Goal: Information Seeking & Learning: Learn about a topic

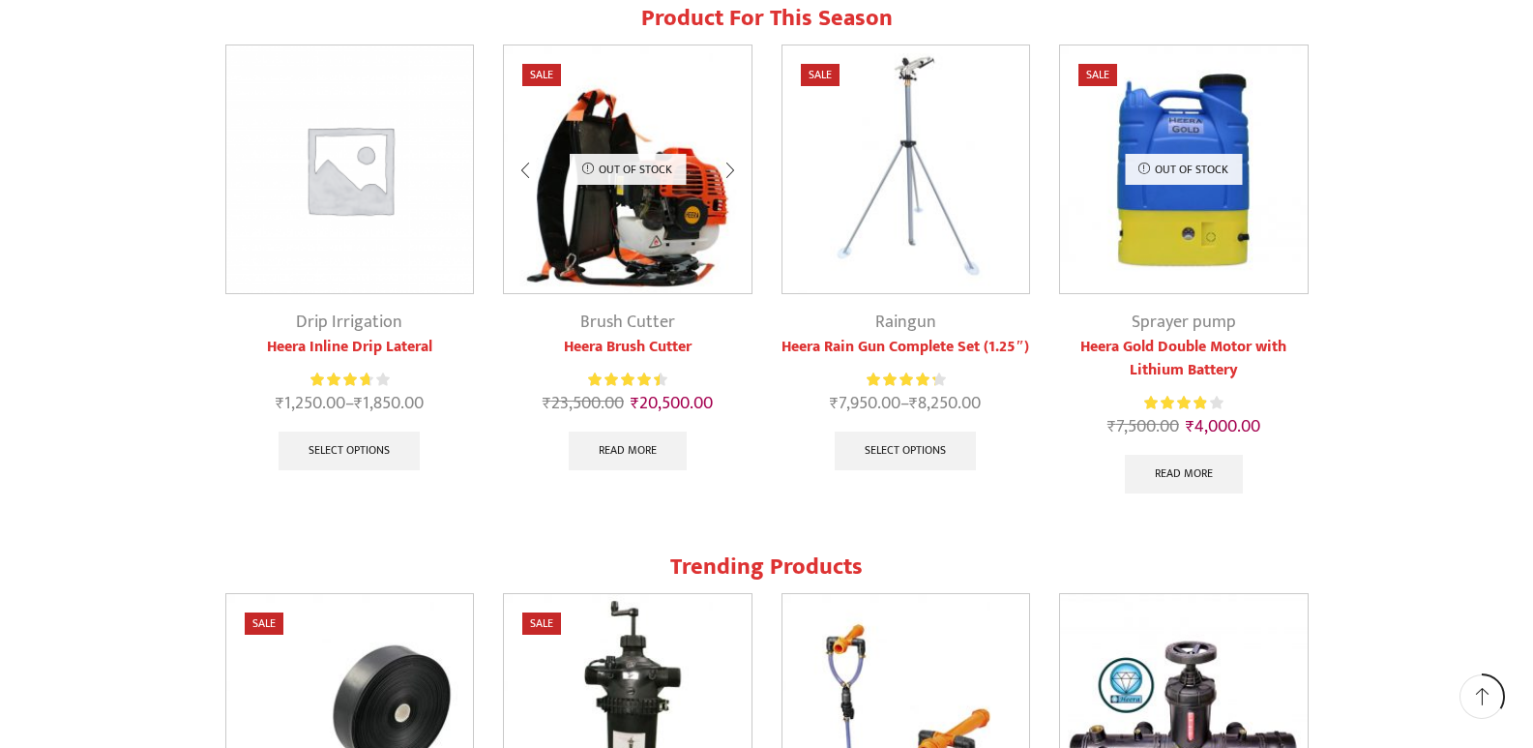
scroll to position [1064, 0]
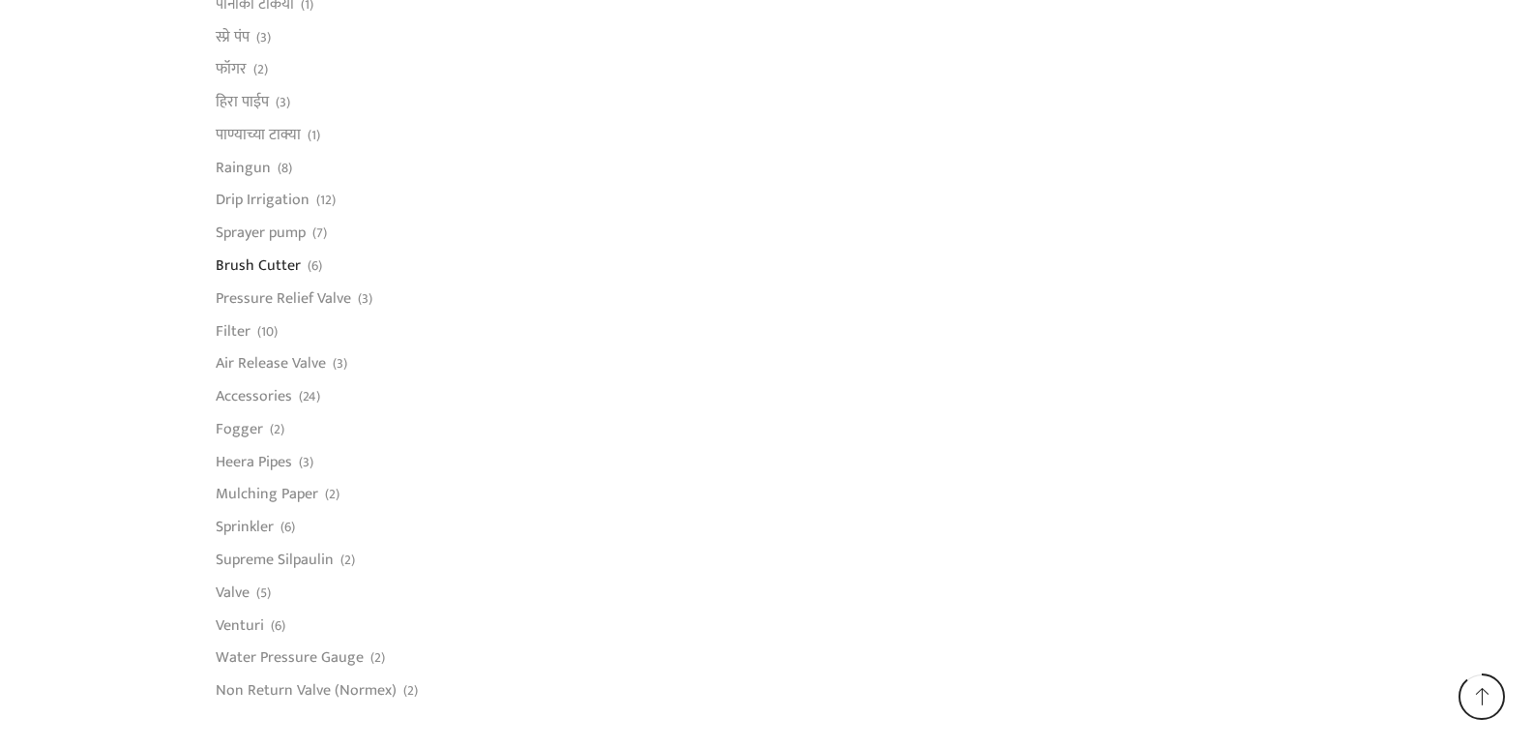
scroll to position [1354, 0]
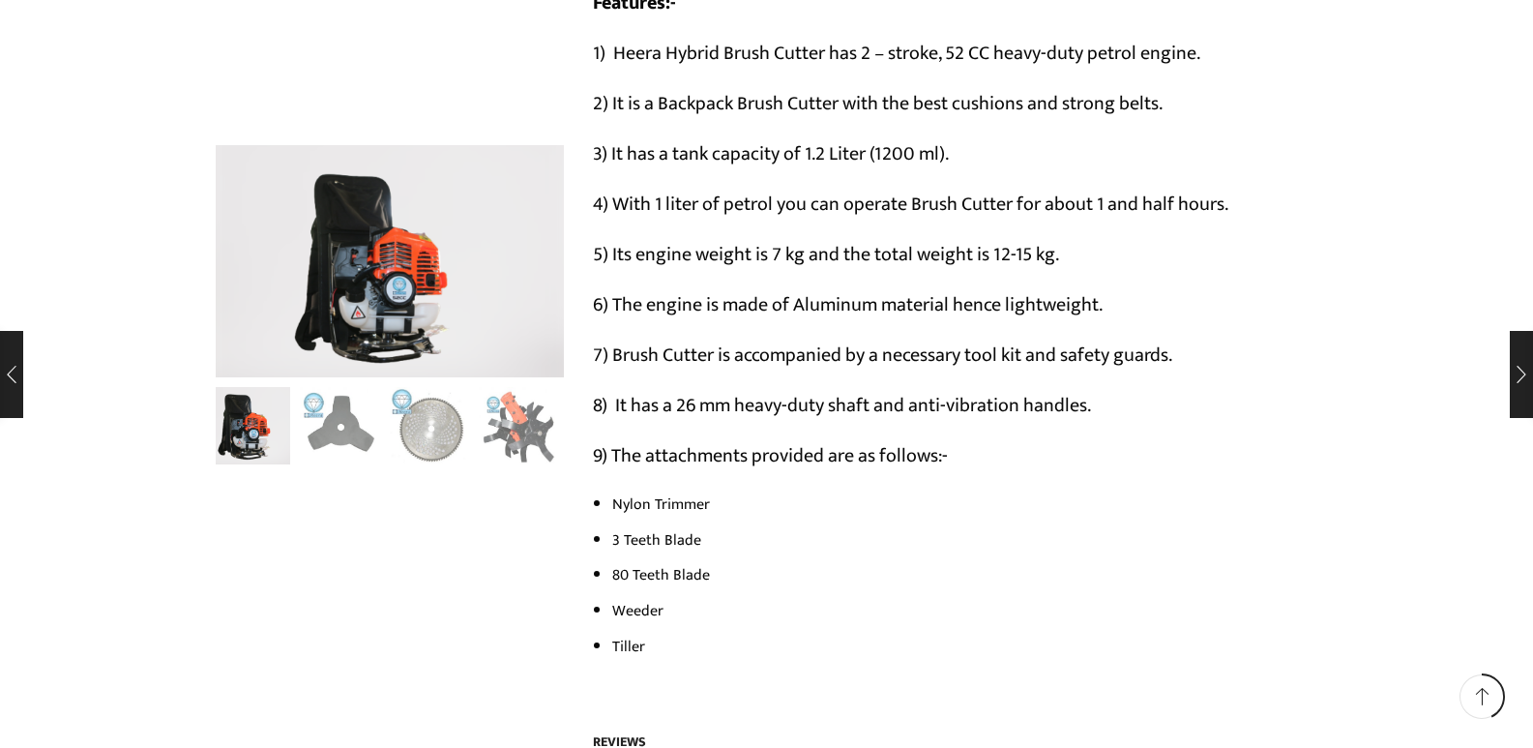
scroll to position [1064, 0]
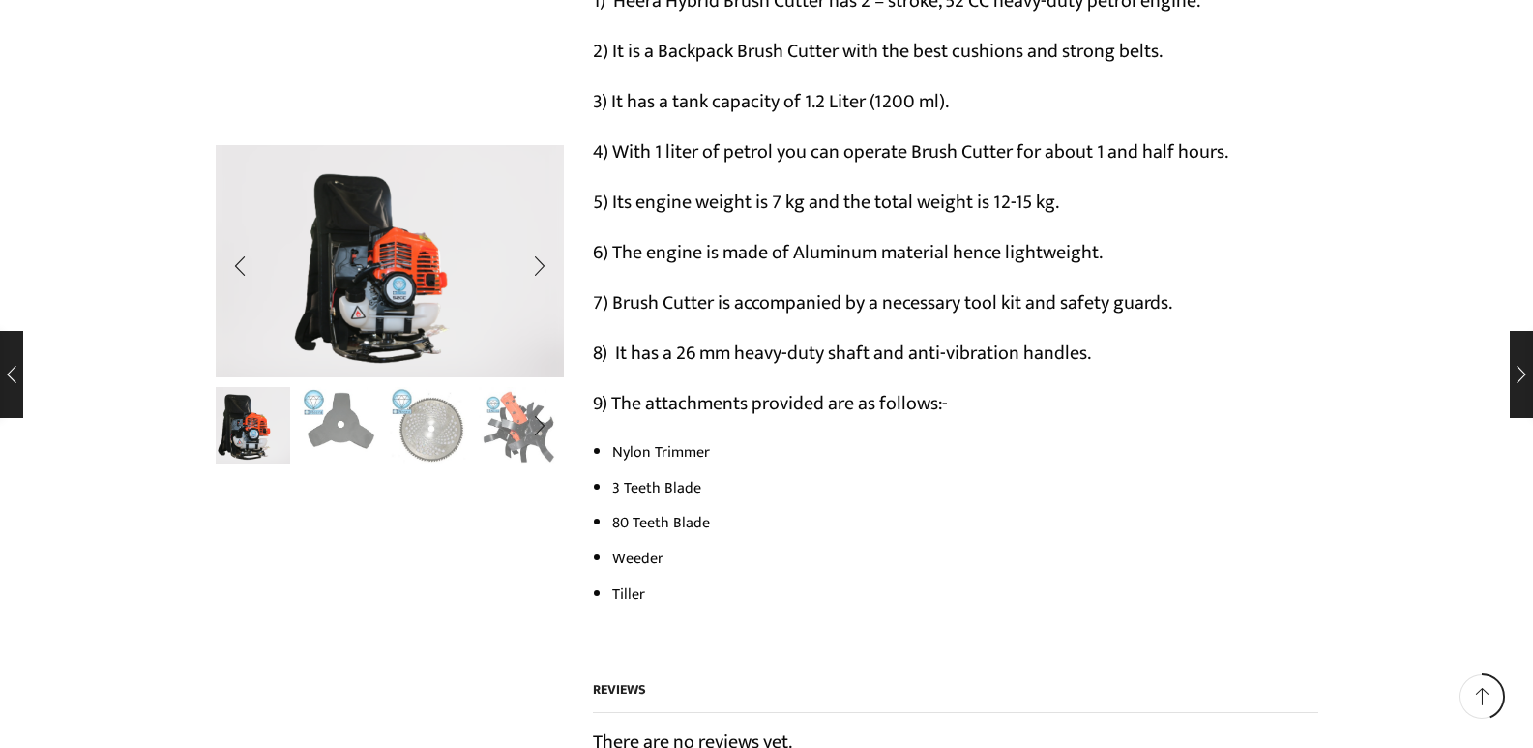
click at [316, 438] on img "2 / 10" at bounding box center [340, 424] width 80 height 80
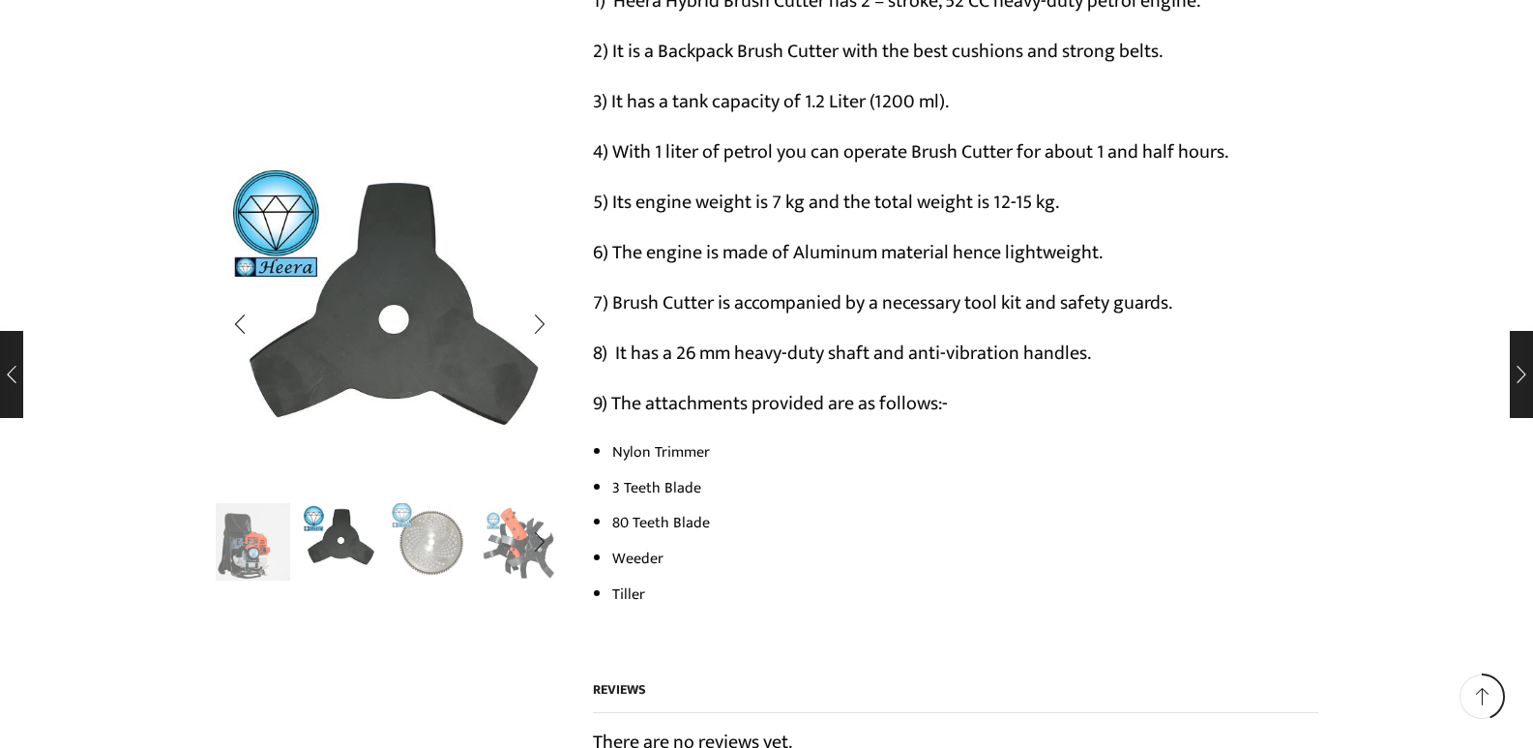
click at [430, 549] on img "3 / 10" at bounding box center [430, 540] width 80 height 80
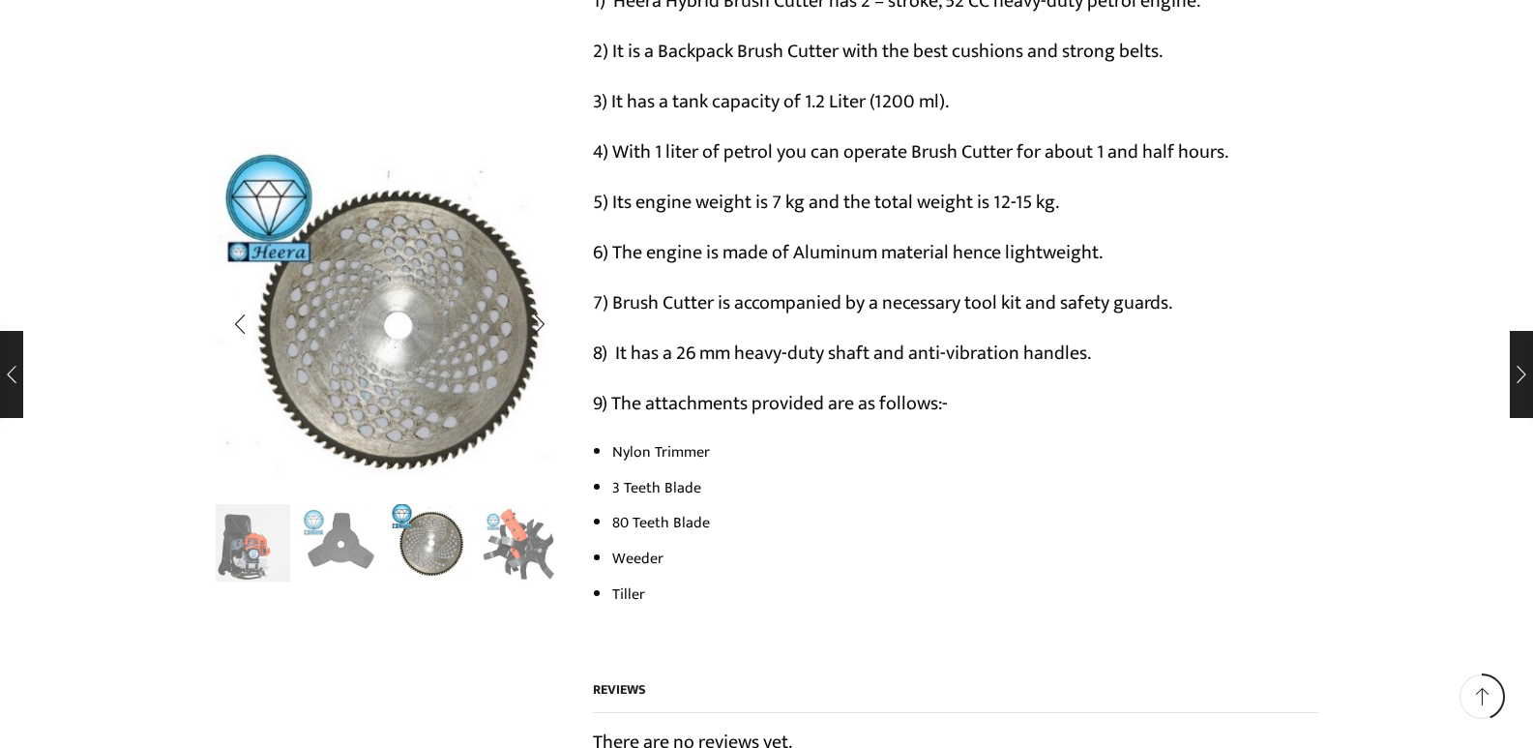
click at [533, 552] on div "Next slide" at bounding box center [540, 543] width 48 height 48
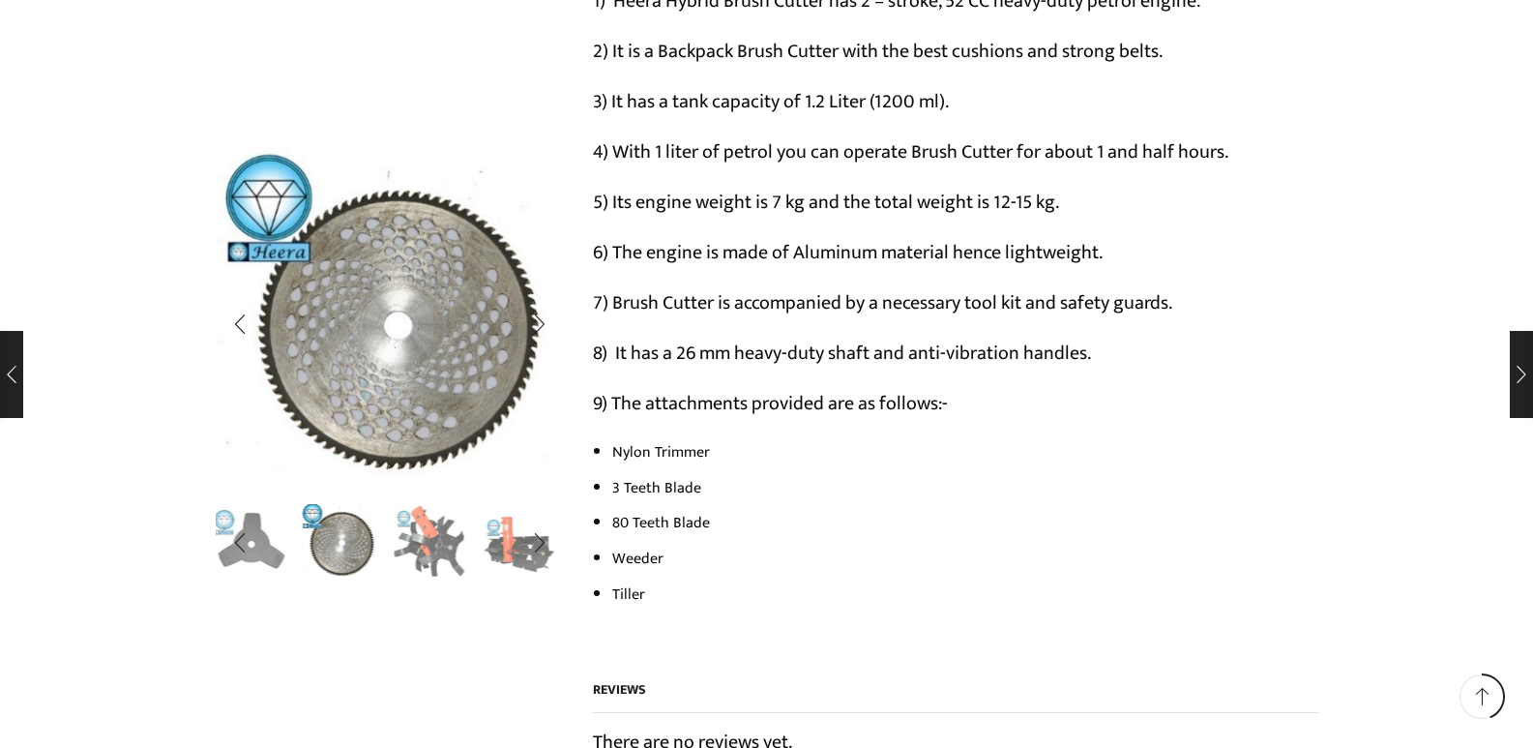
click at [425, 535] on img "4 / 10" at bounding box center [430, 541] width 80 height 80
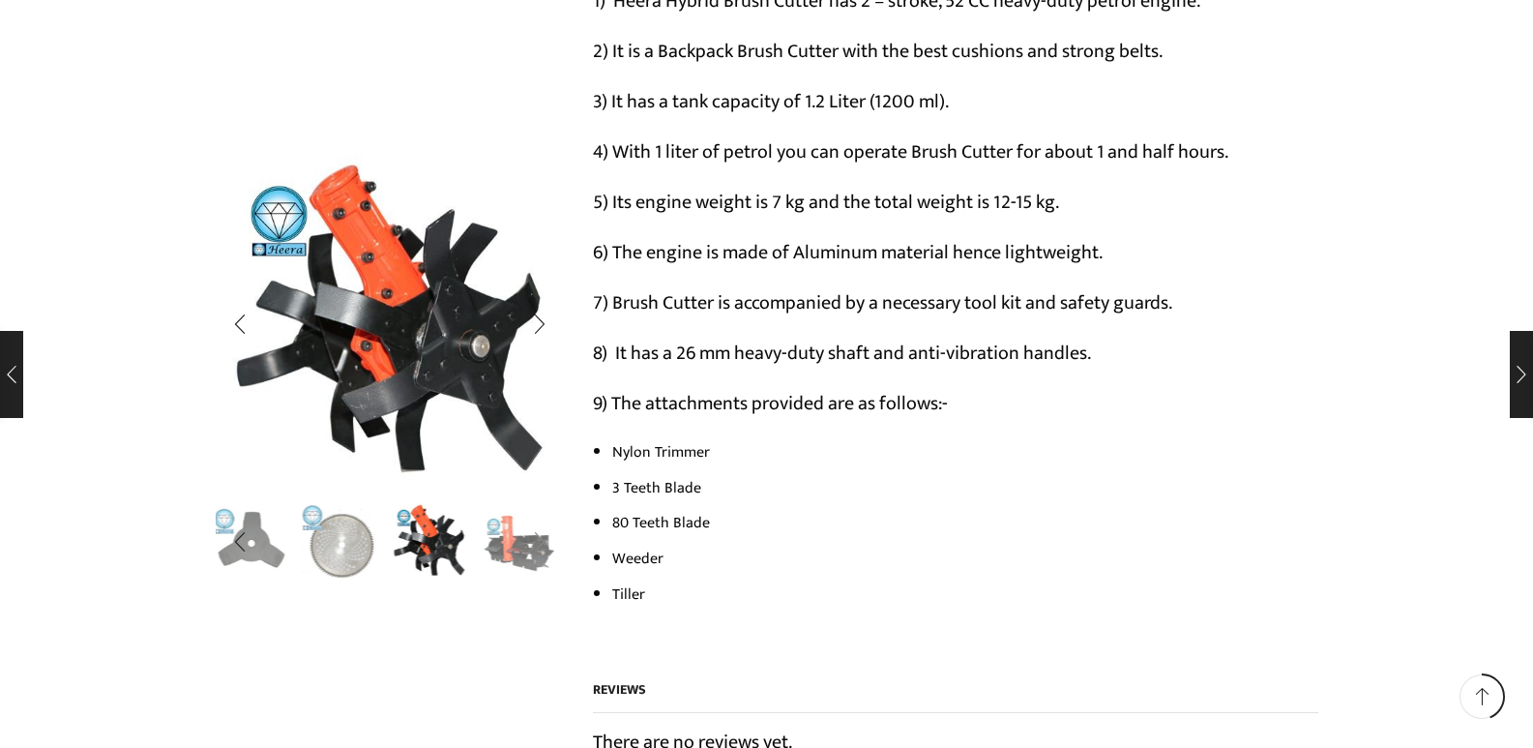
click at [521, 553] on div "Next slide" at bounding box center [540, 543] width 48 height 48
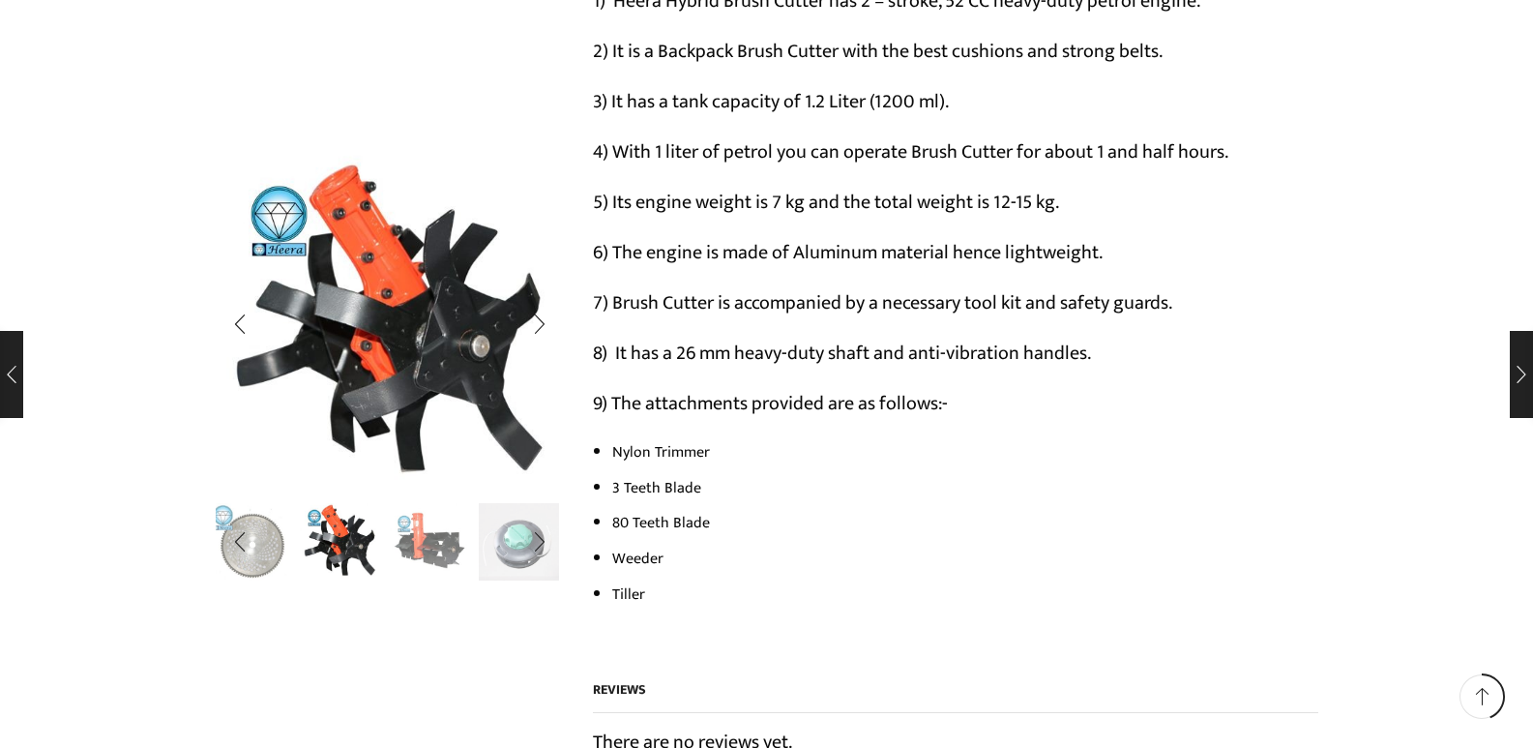
click at [432, 554] on img "5 / 10" at bounding box center [430, 540] width 80 height 80
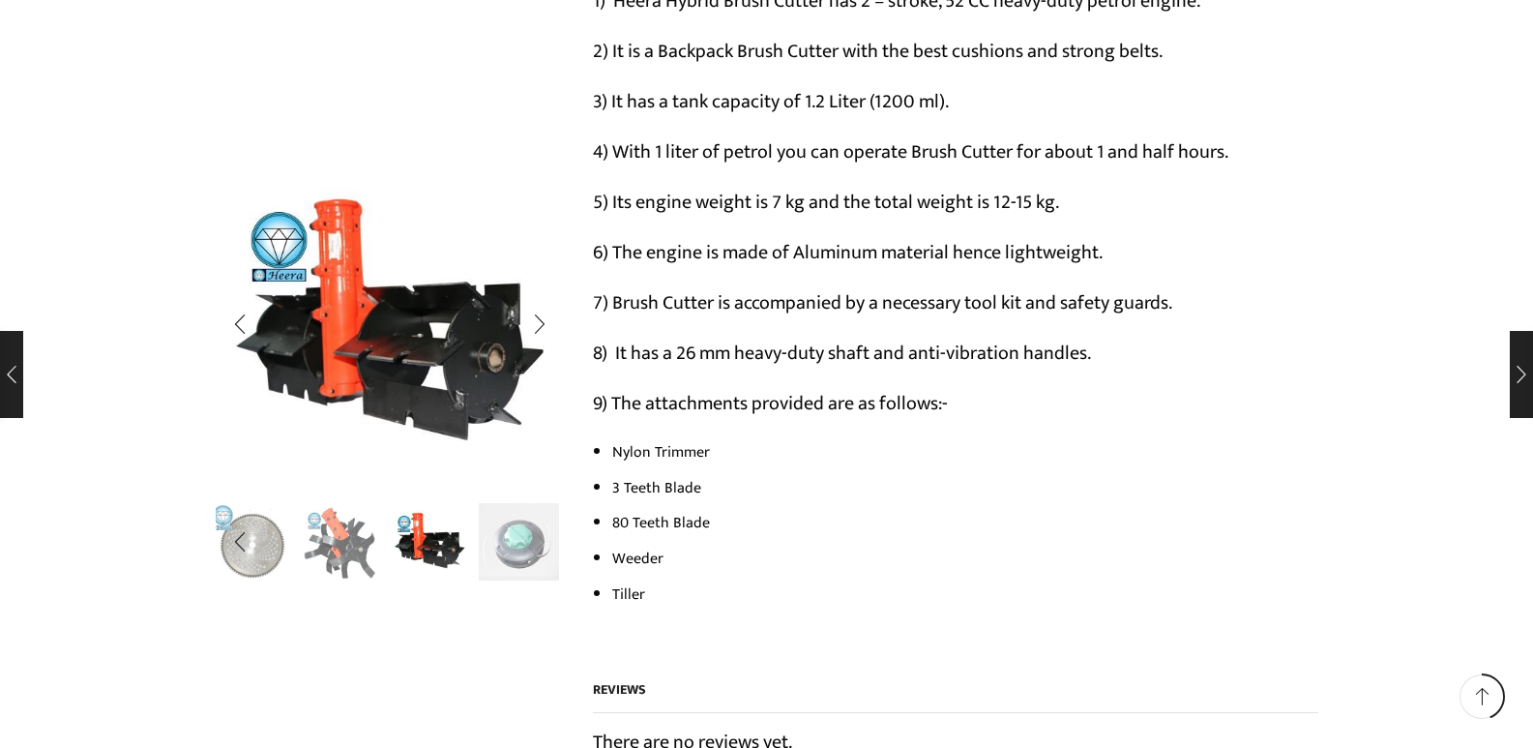
click at [516, 546] on div "Next slide" at bounding box center [540, 543] width 48 height 48
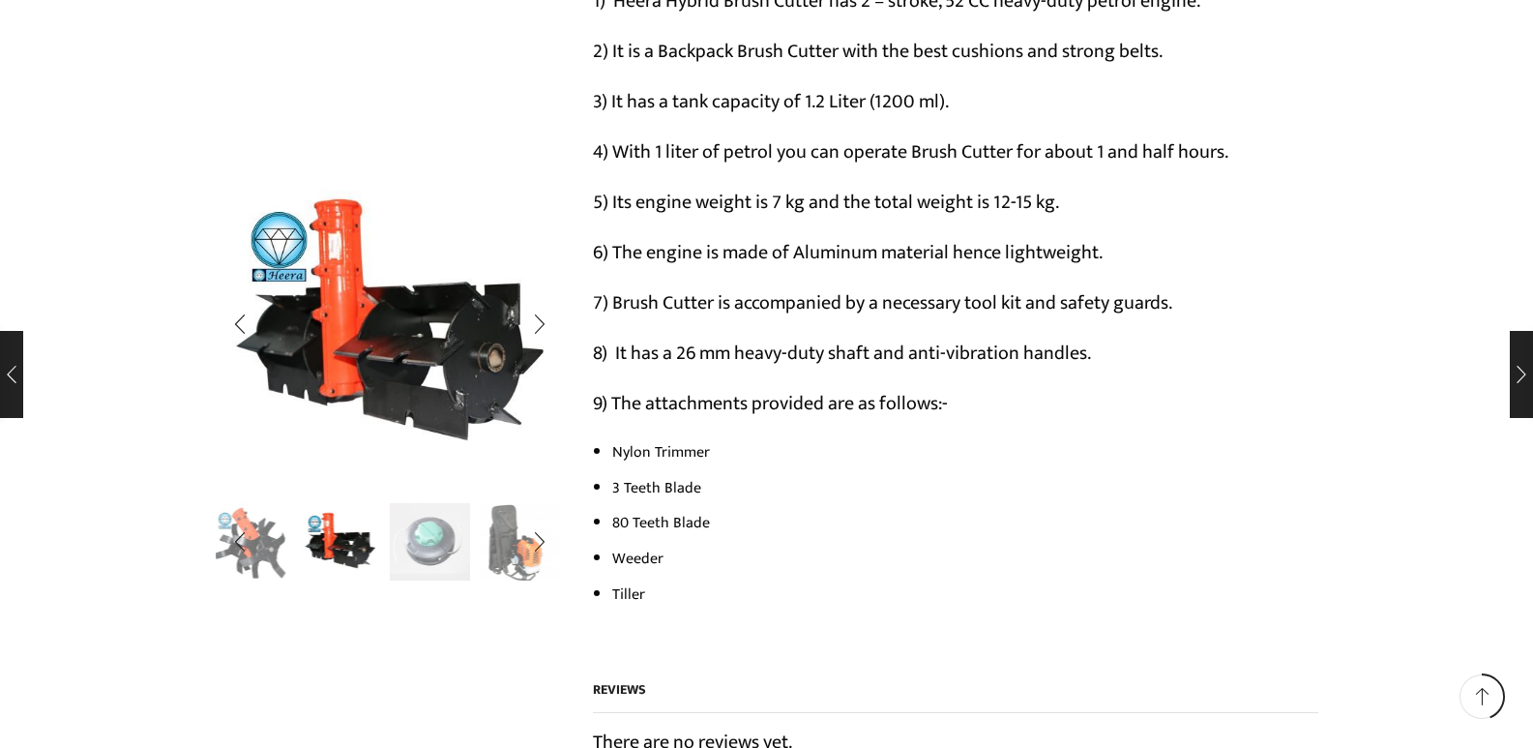
click at [442, 541] on img "6 / 10" at bounding box center [430, 540] width 80 height 80
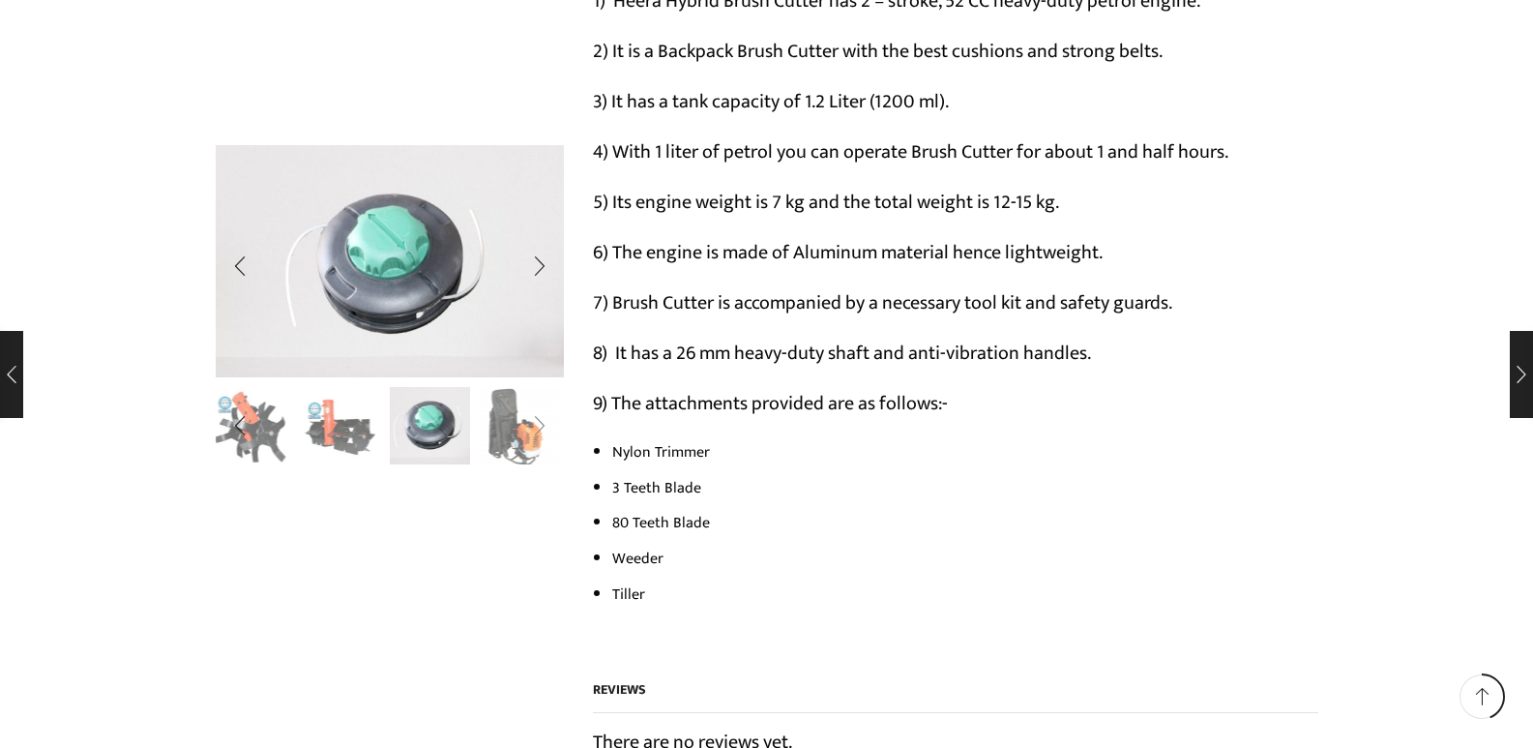
click at [520, 432] on div "Next slide" at bounding box center [540, 426] width 48 height 48
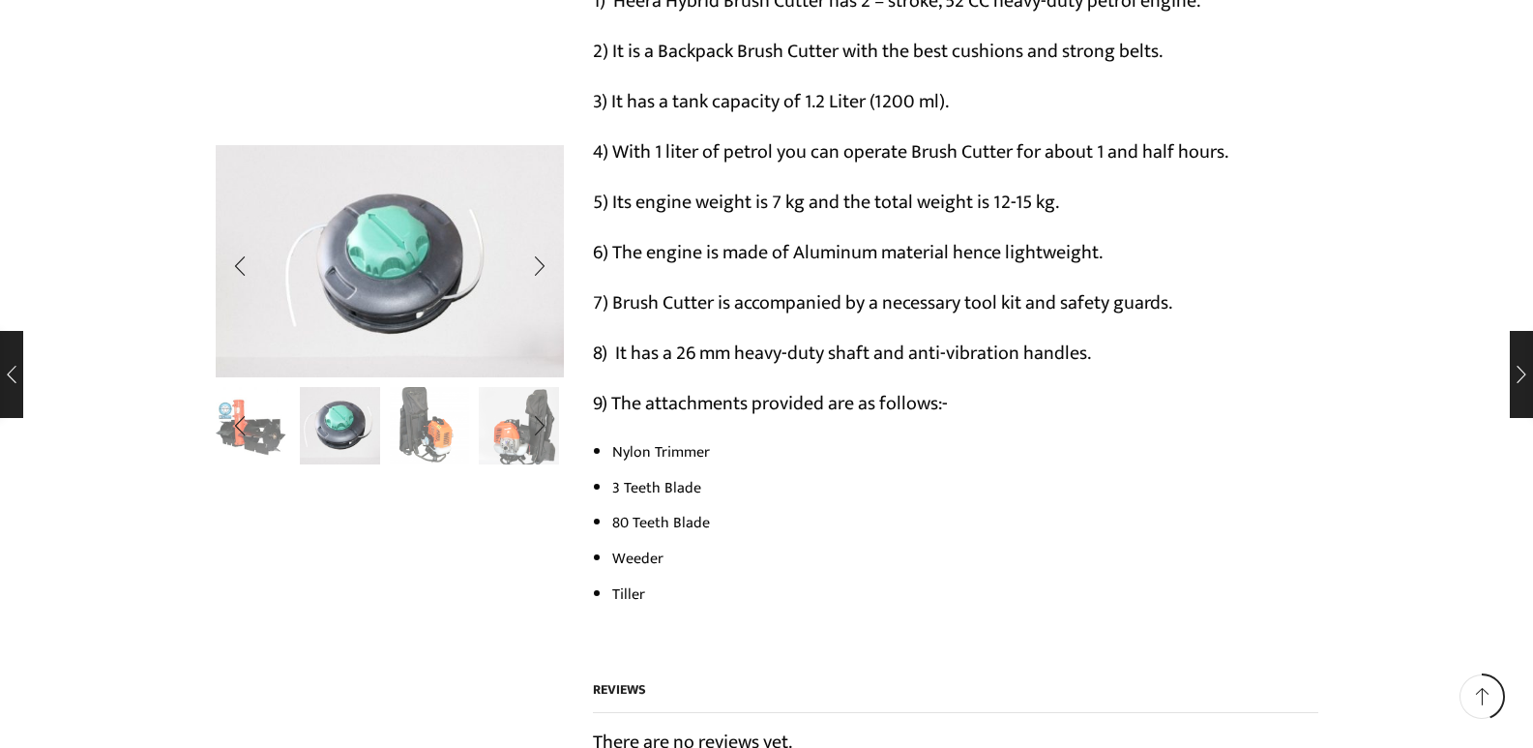
click at [411, 421] on img "7 / 10" at bounding box center [430, 424] width 80 height 80
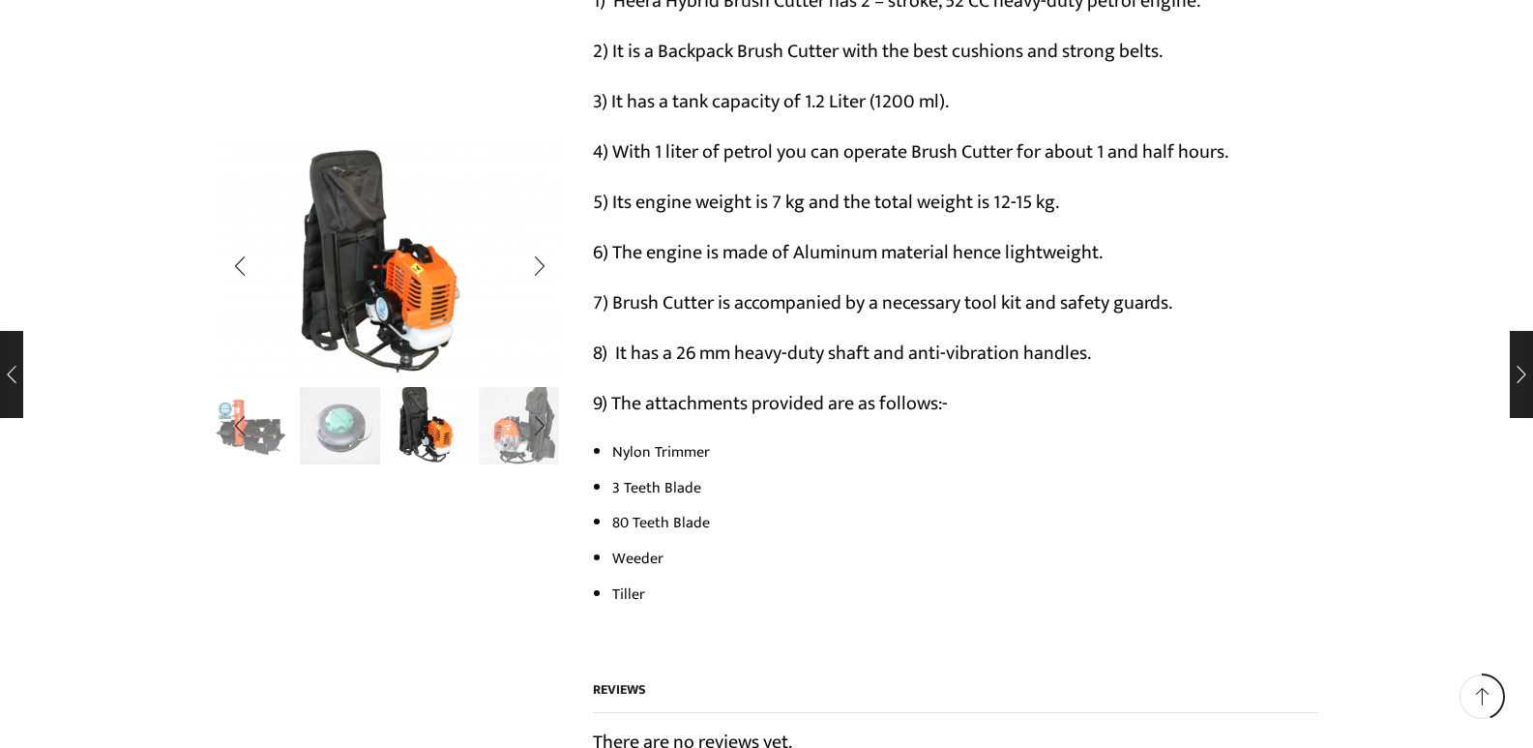
click at [512, 430] on img "8 / 10" at bounding box center [519, 424] width 80 height 80
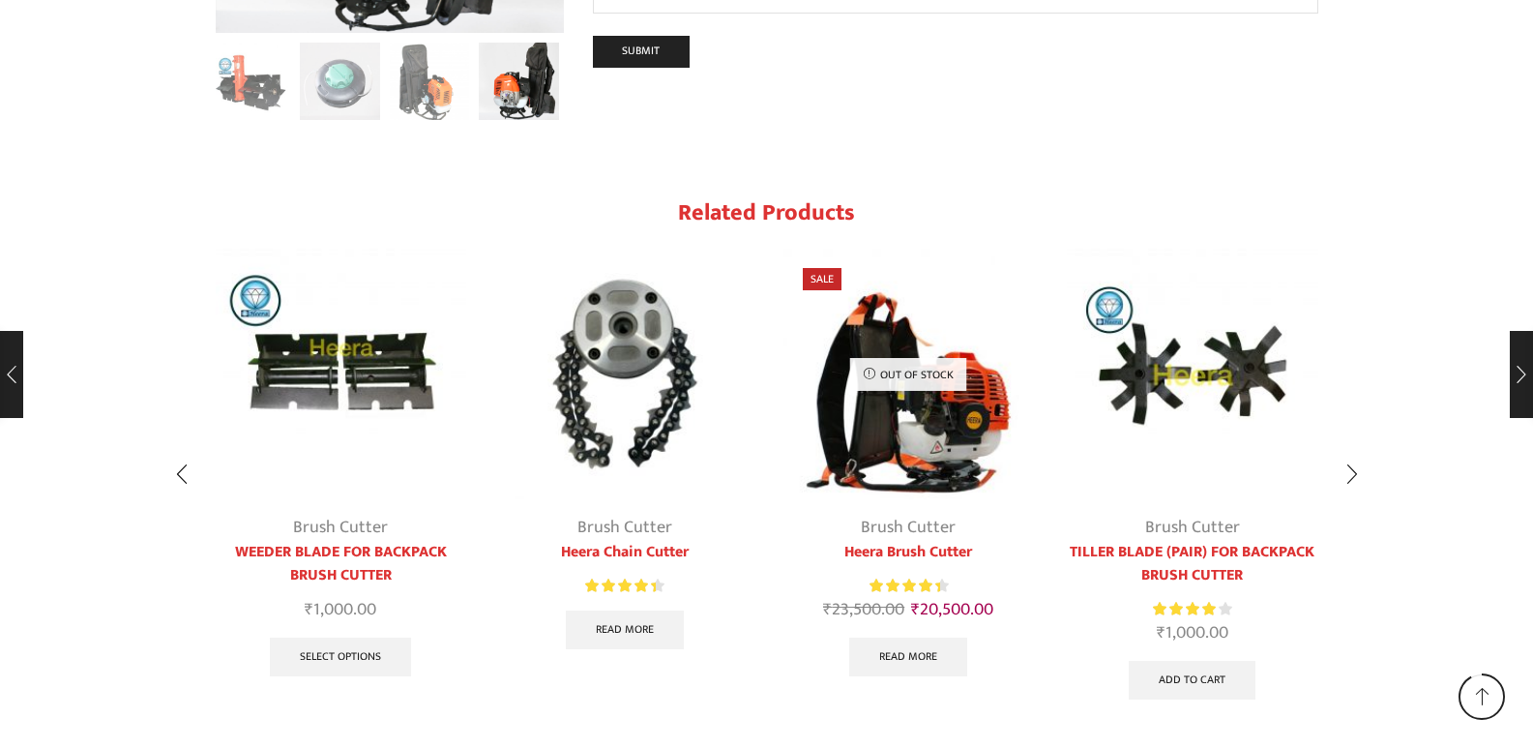
scroll to position [2419, 0]
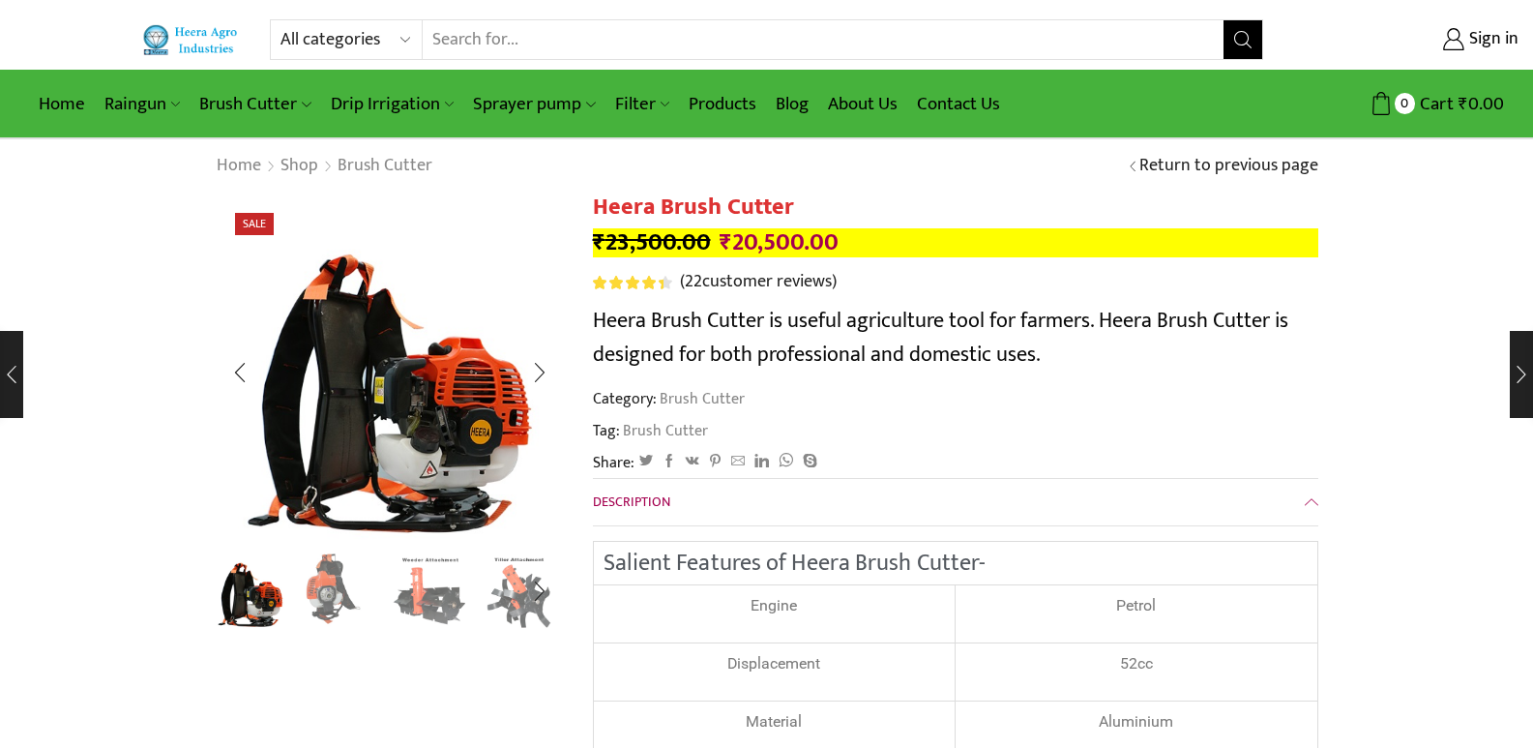
click at [330, 595] on img "2 / 8" at bounding box center [340, 589] width 80 height 80
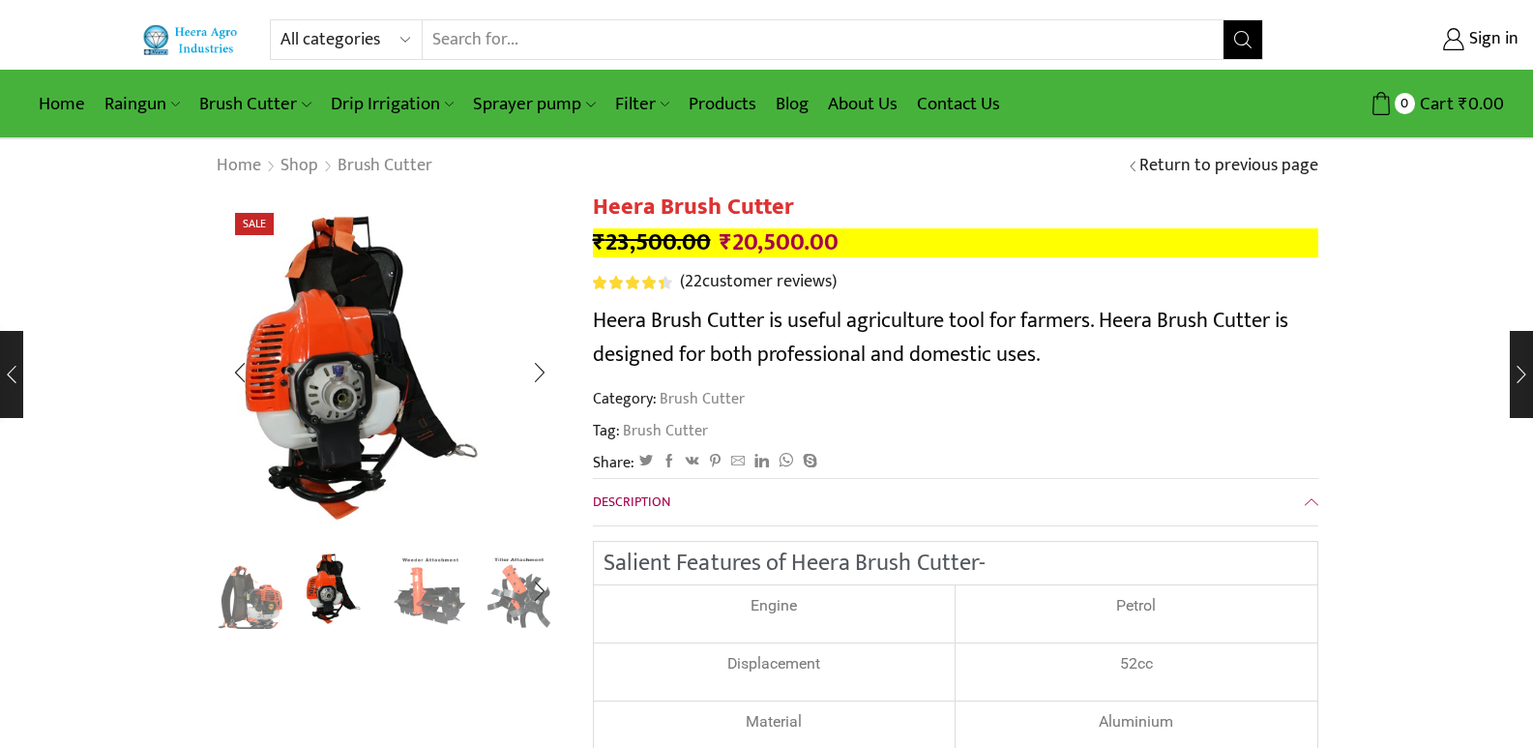
click at [381, 600] on ul at bounding box center [385, 590] width 348 height 78
click at [418, 598] on img "3 / 8" at bounding box center [430, 589] width 80 height 80
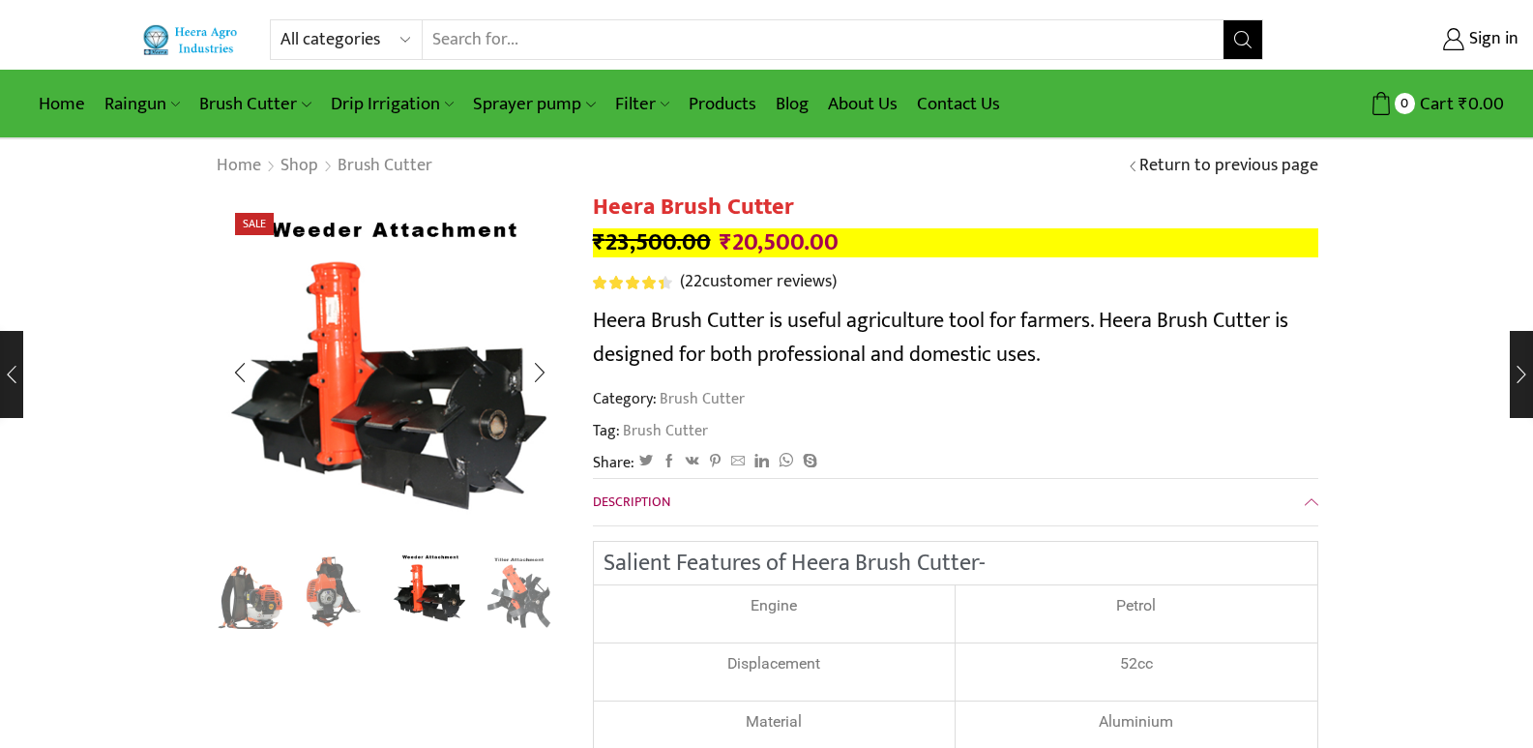
click at [526, 600] on div "Next slide" at bounding box center [540, 591] width 48 height 48
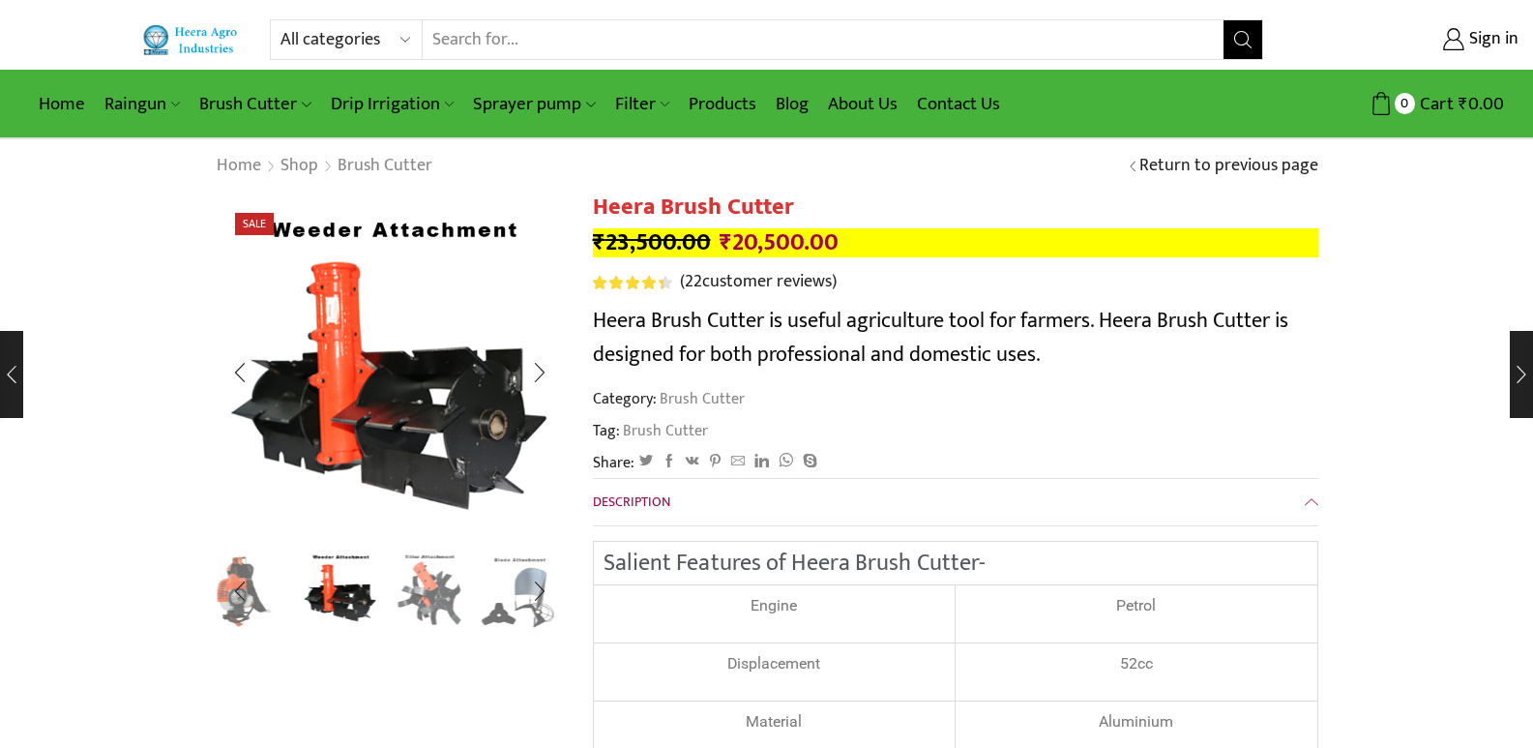
click at [441, 597] on img "4 / 8" at bounding box center [430, 589] width 80 height 80
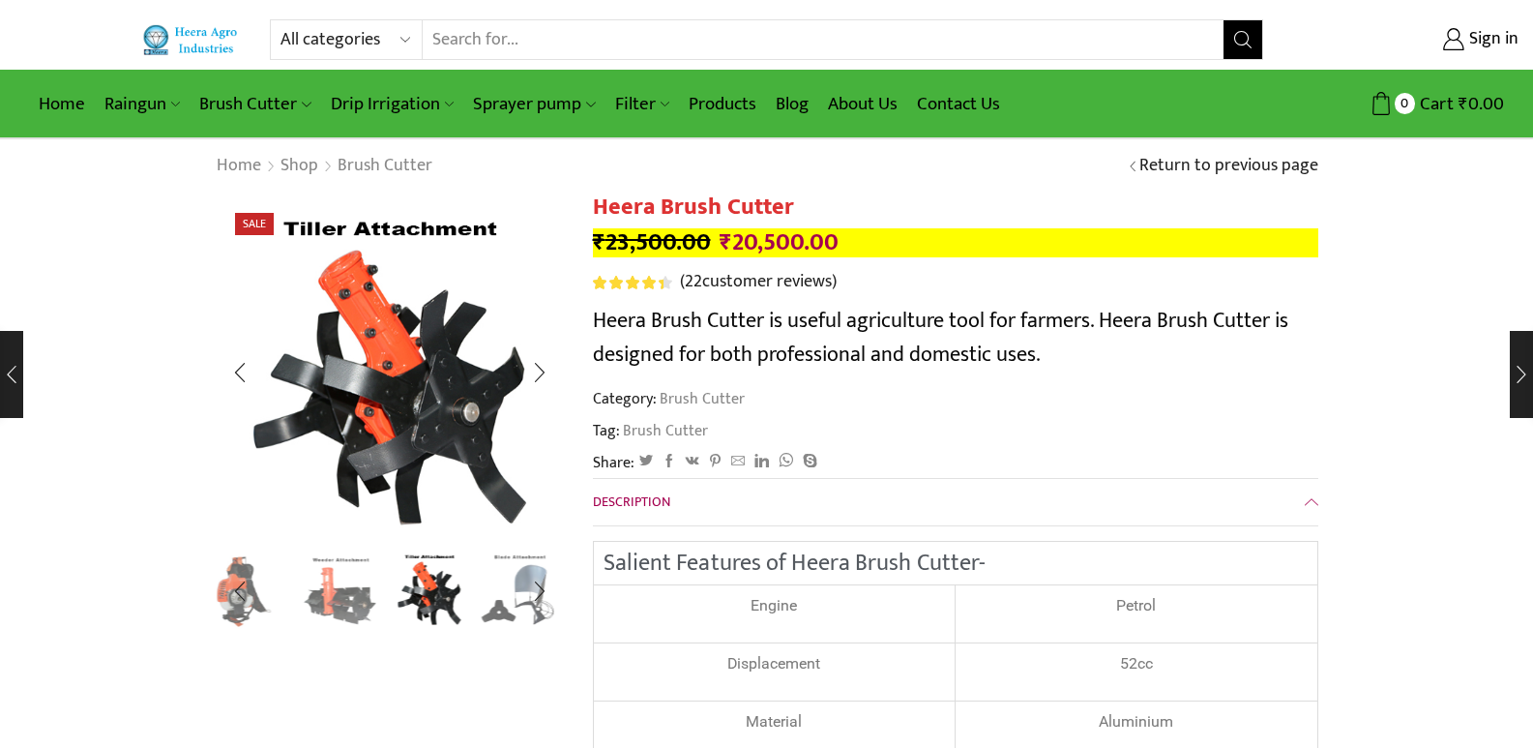
click at [502, 597] on img "5 / 8" at bounding box center [519, 589] width 80 height 80
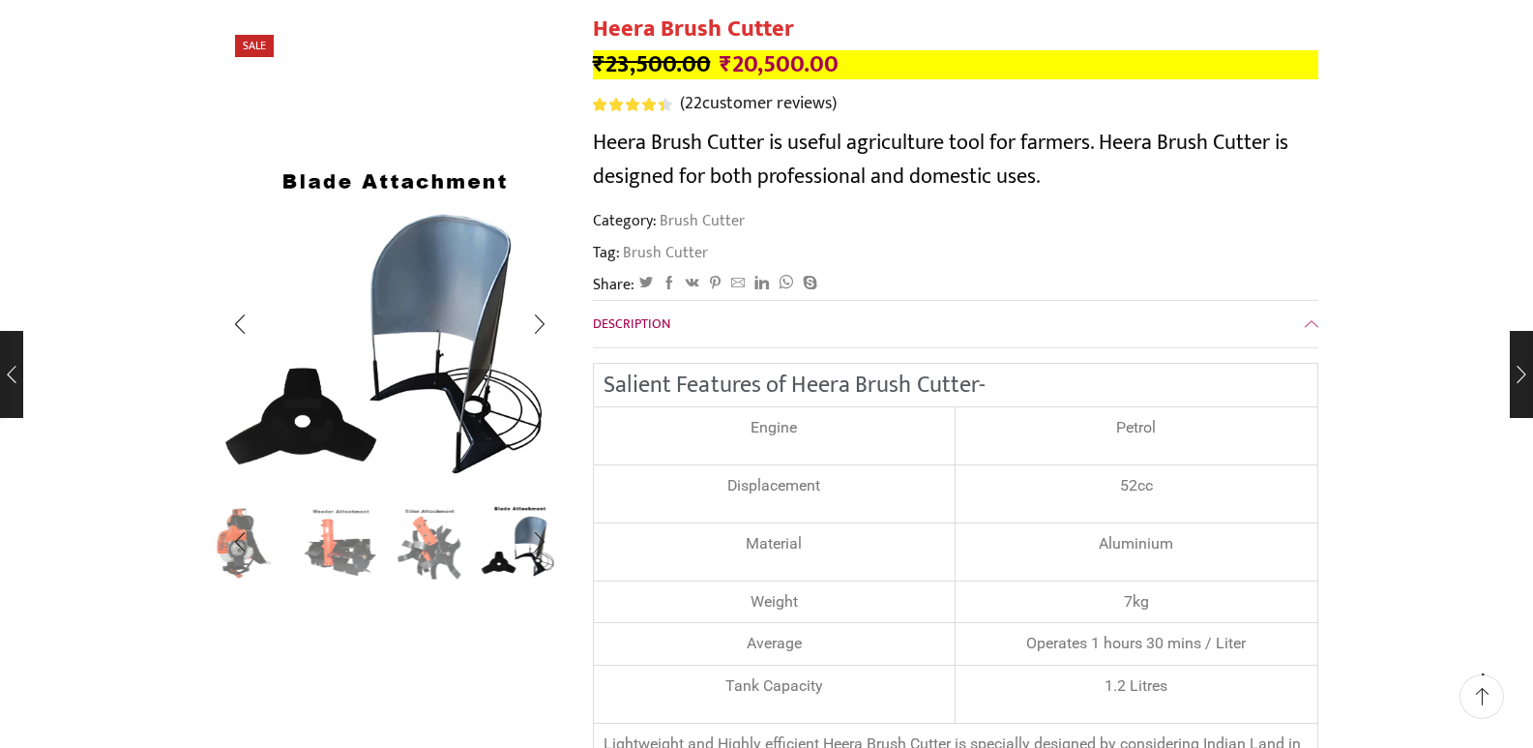
scroll to position [193, 0]
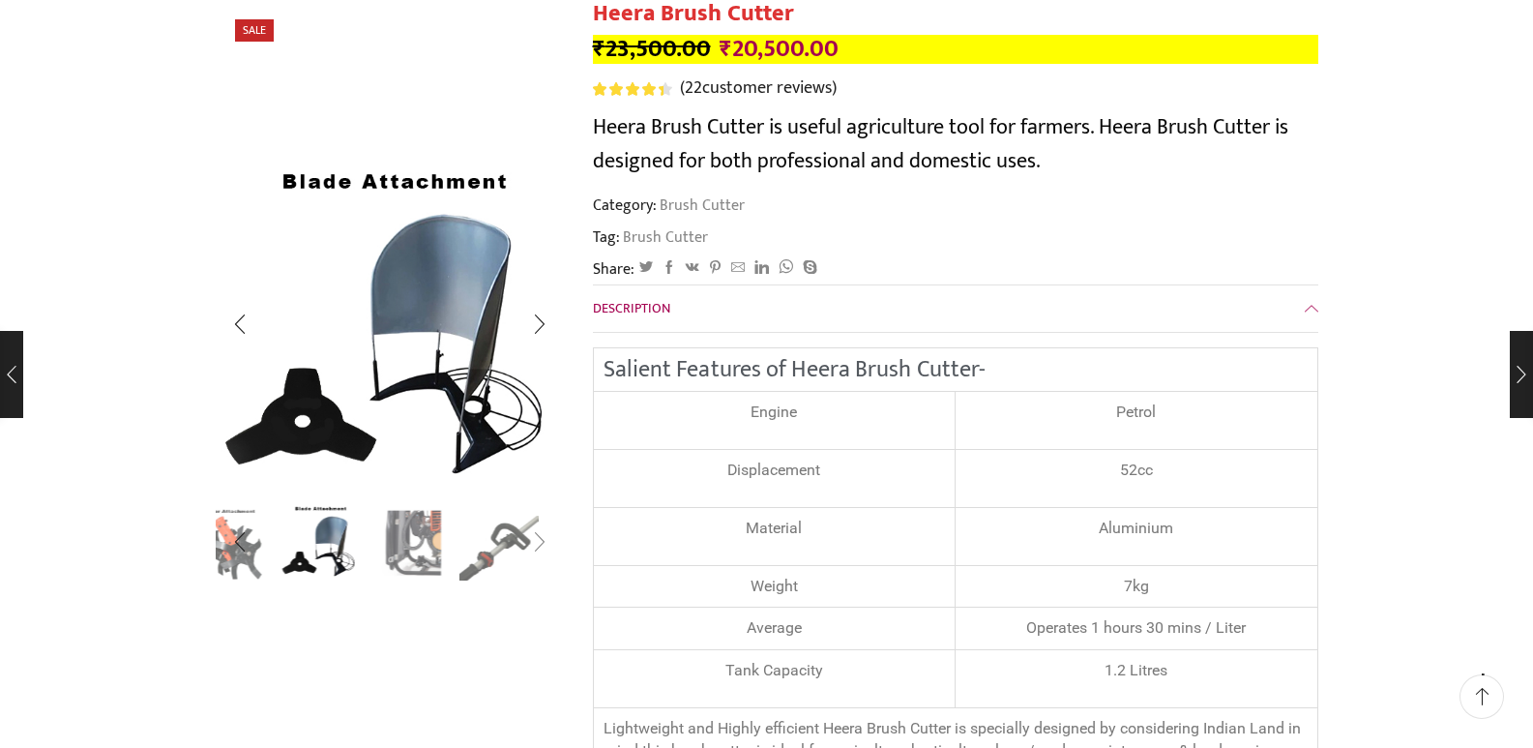
click at [328, 535] on div at bounding box center [390, 542] width 348 height 78
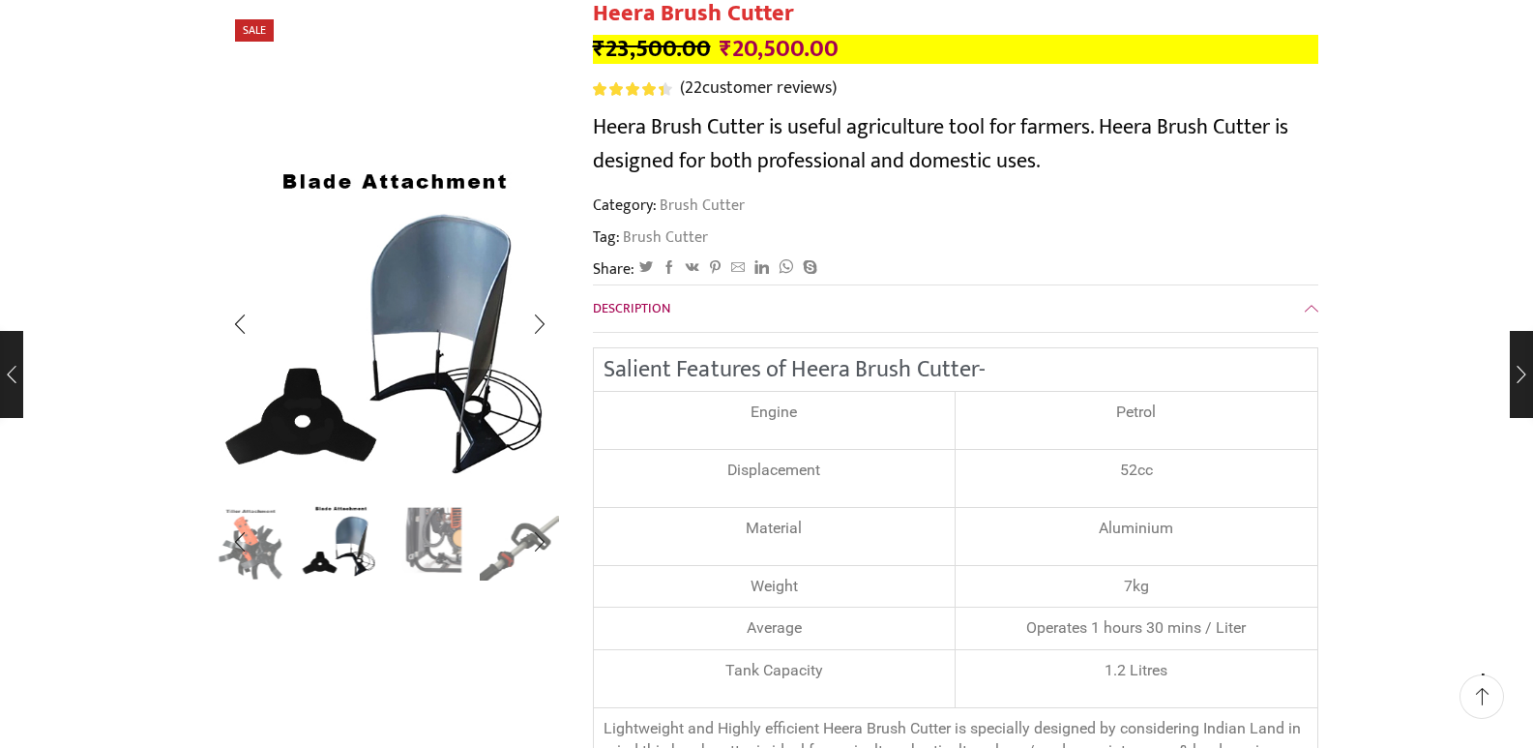
click at [446, 545] on img "6 / 8" at bounding box center [430, 540] width 80 height 80
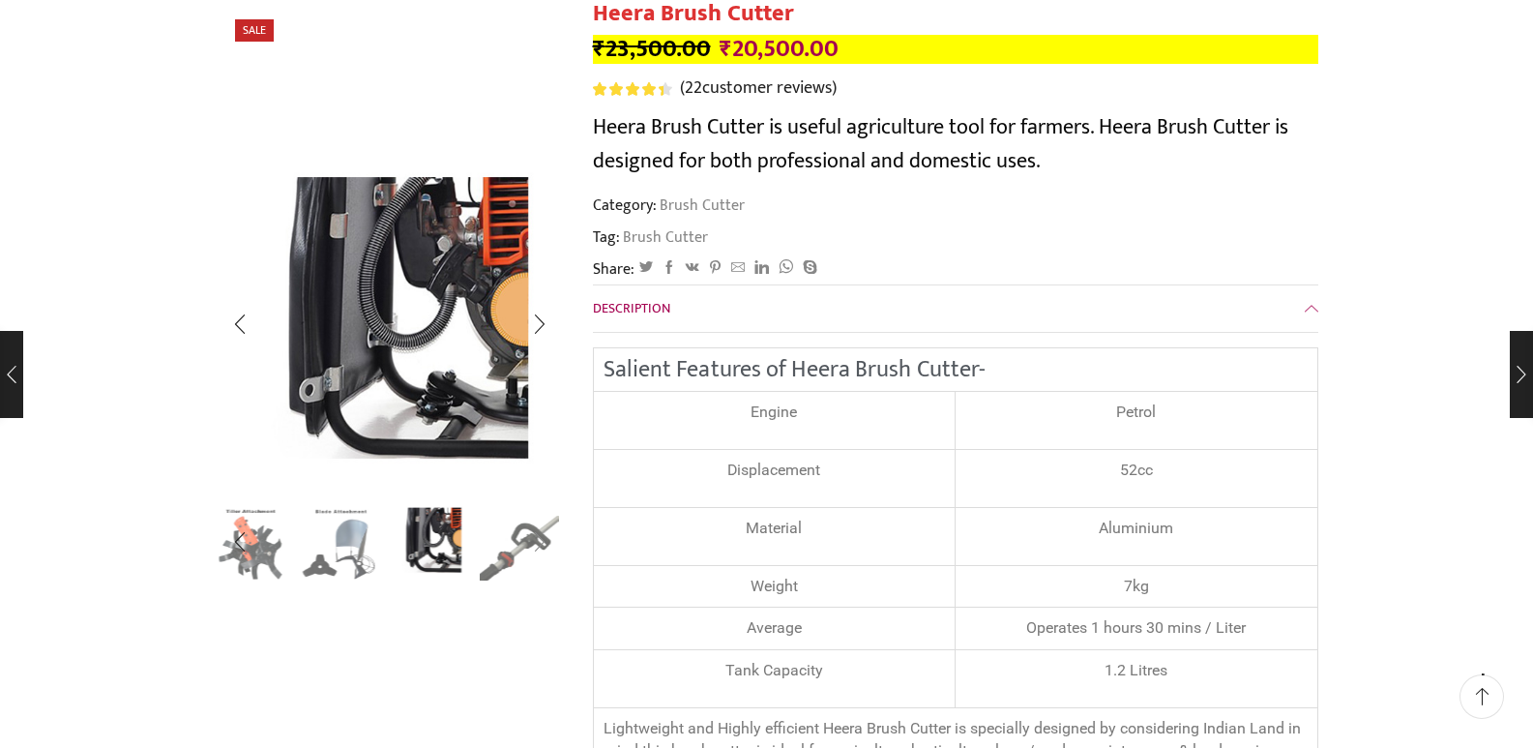
click at [531, 551] on div "Next slide" at bounding box center [540, 543] width 48 height 48
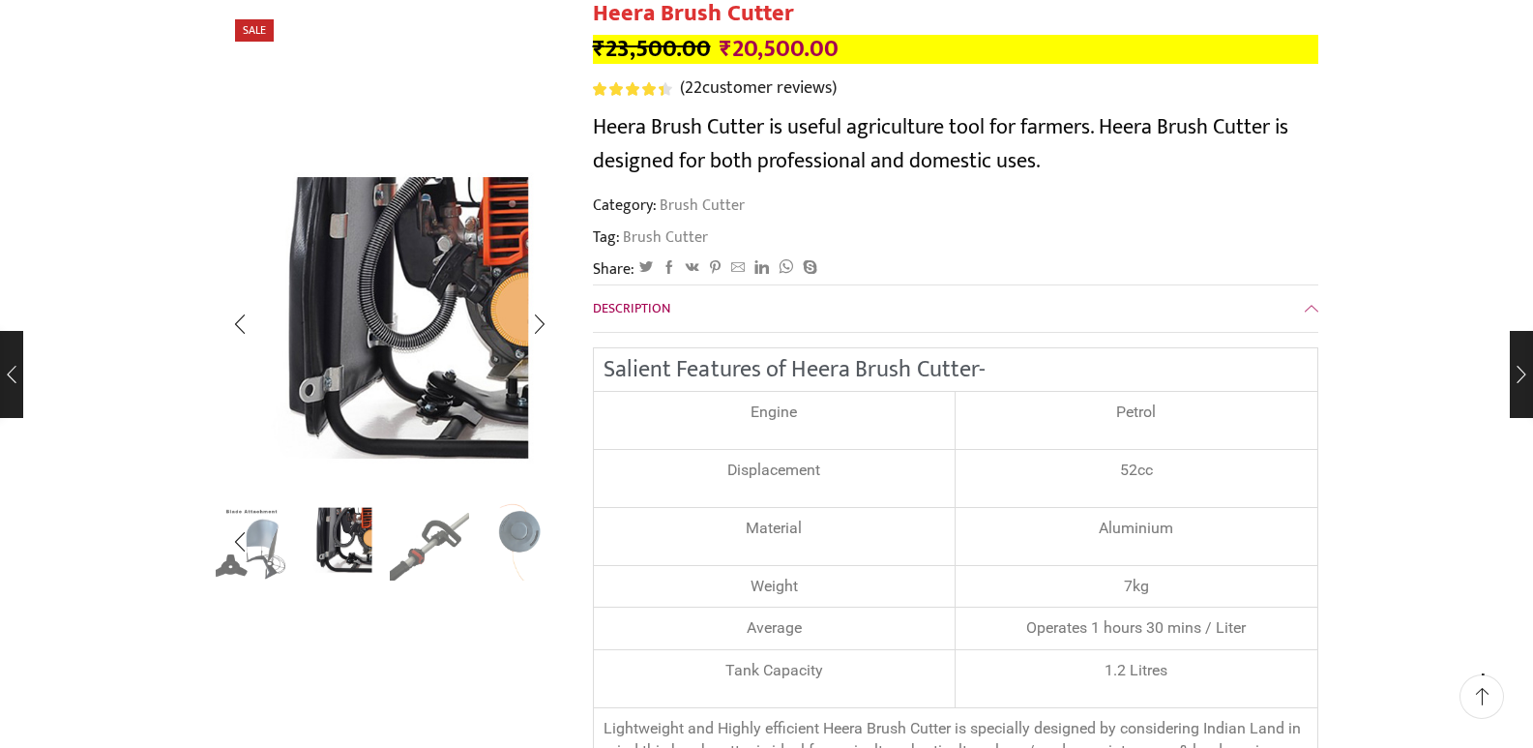
click at [432, 535] on img "7 / 8" at bounding box center [430, 540] width 80 height 80
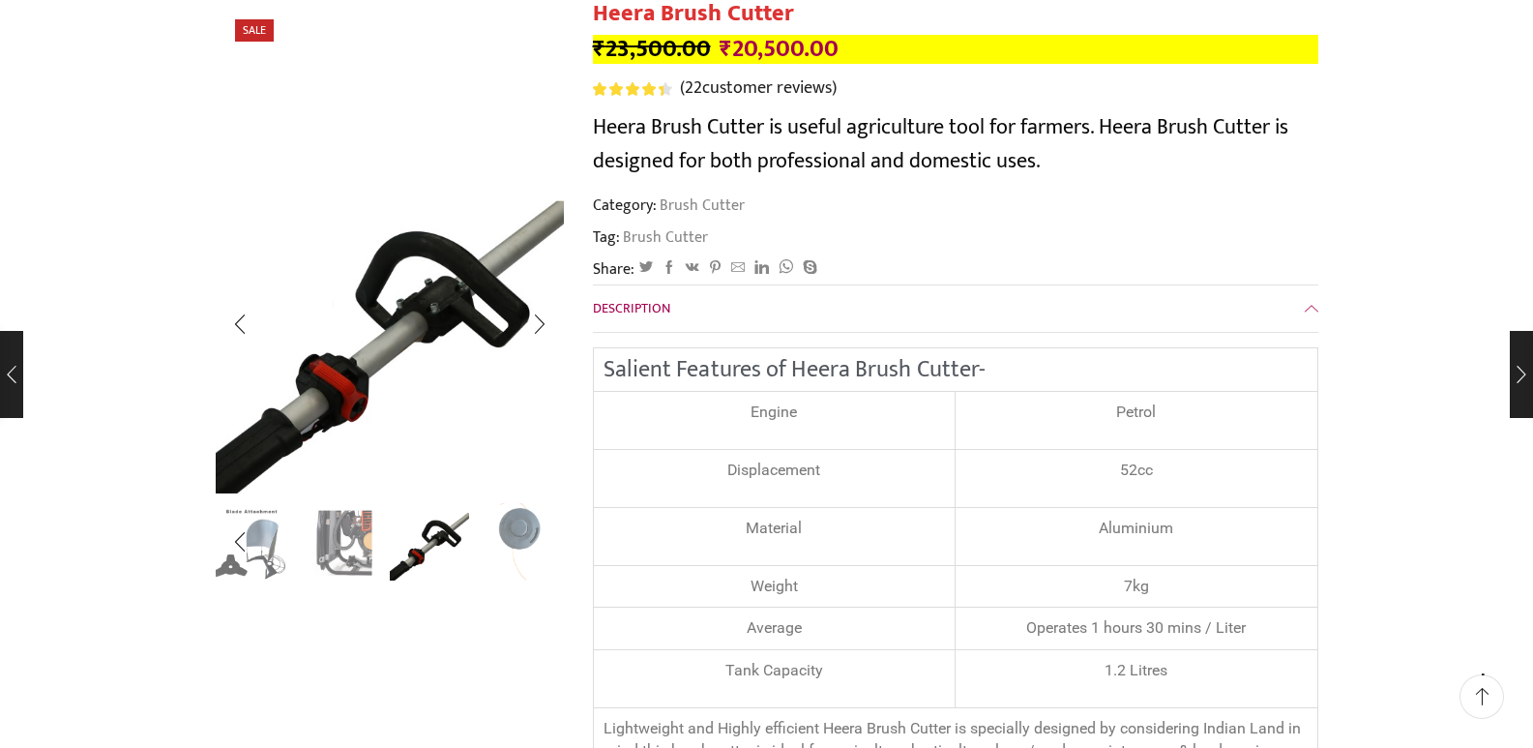
click at [519, 528] on img "8 / 8" at bounding box center [519, 540] width 80 height 80
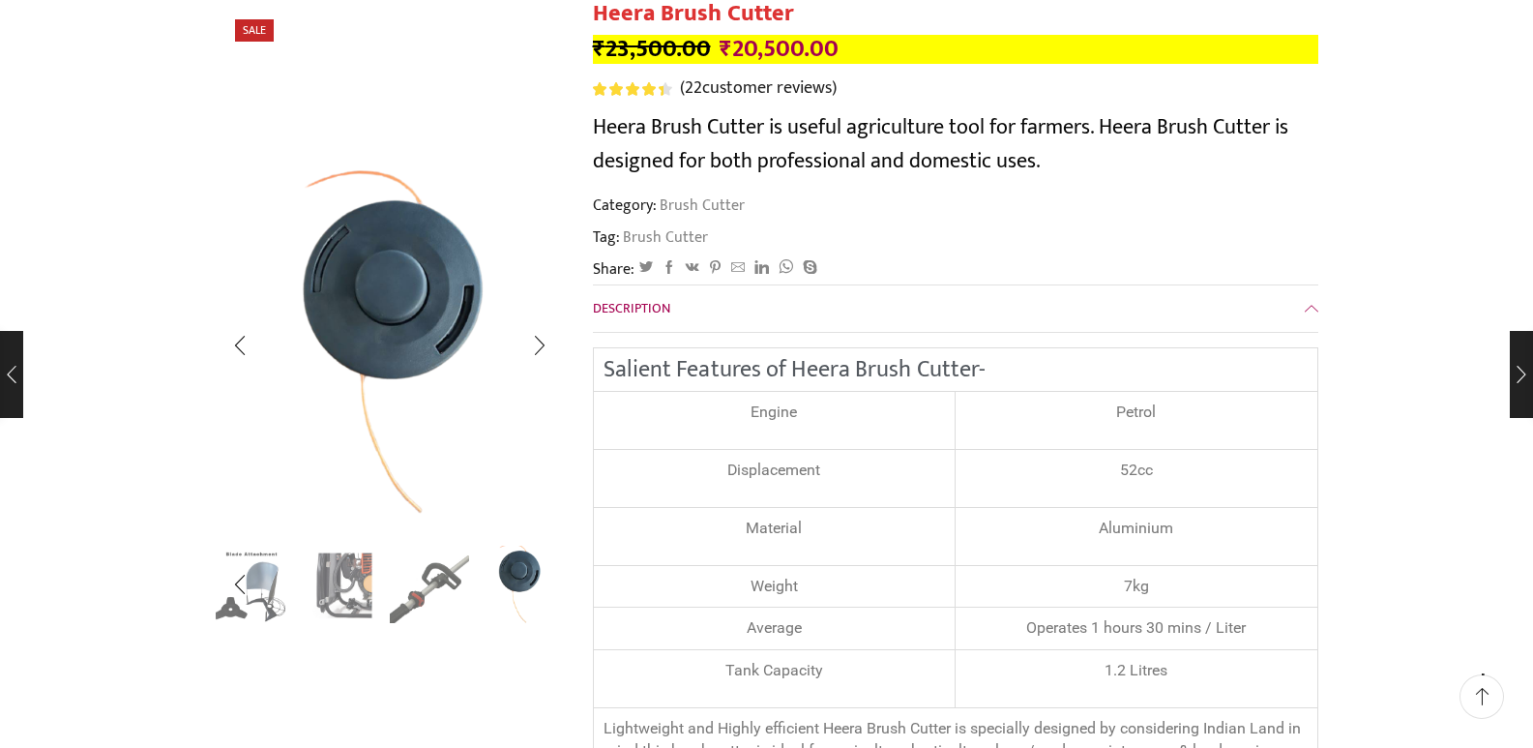
click at [419, 580] on img "7 / 8" at bounding box center [430, 583] width 80 height 80
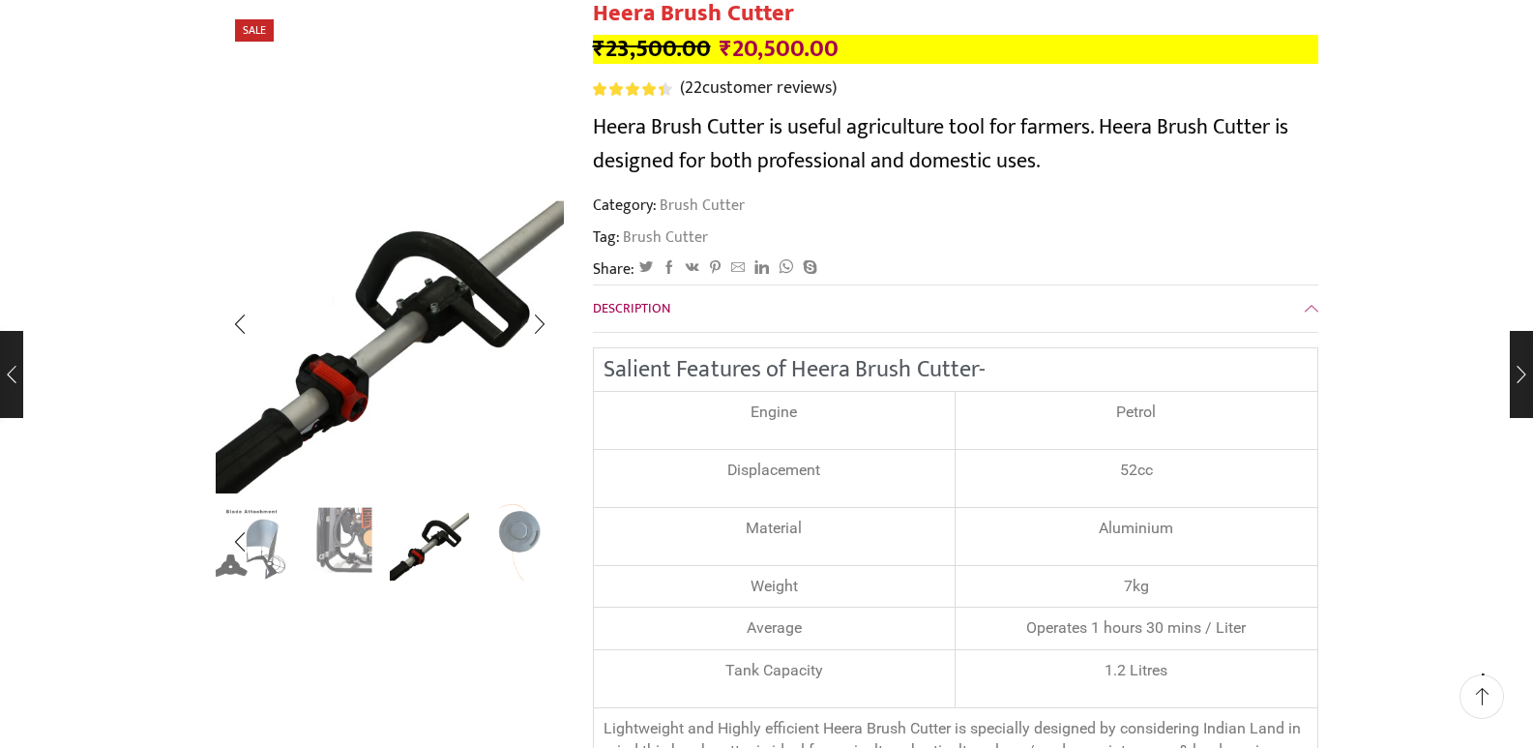
click at [342, 580] on div at bounding box center [390, 542] width 348 height 78
click at [288, 556] on img "5 / 8" at bounding box center [251, 540] width 80 height 80
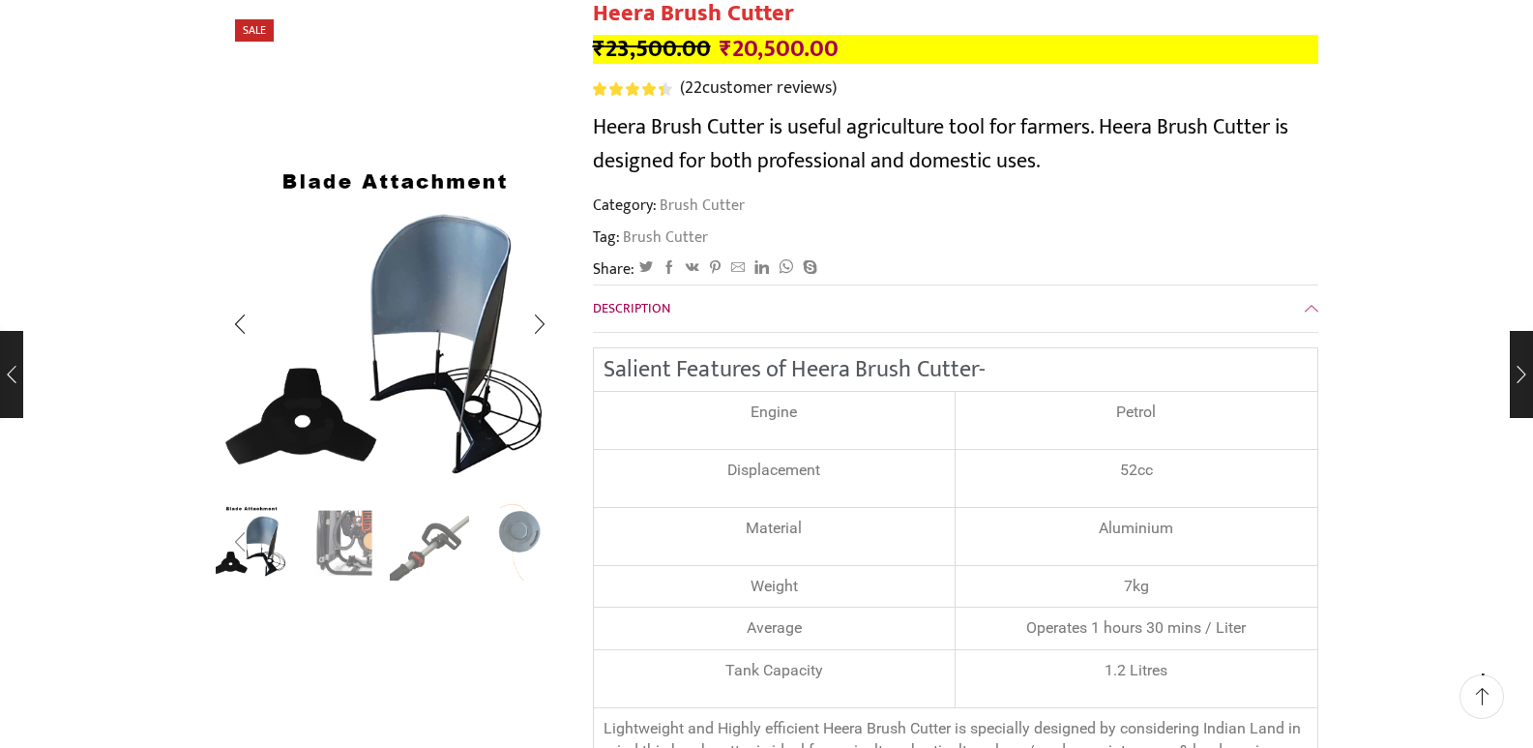
click at [243, 551] on div "Previous slide" at bounding box center [240, 543] width 48 height 48
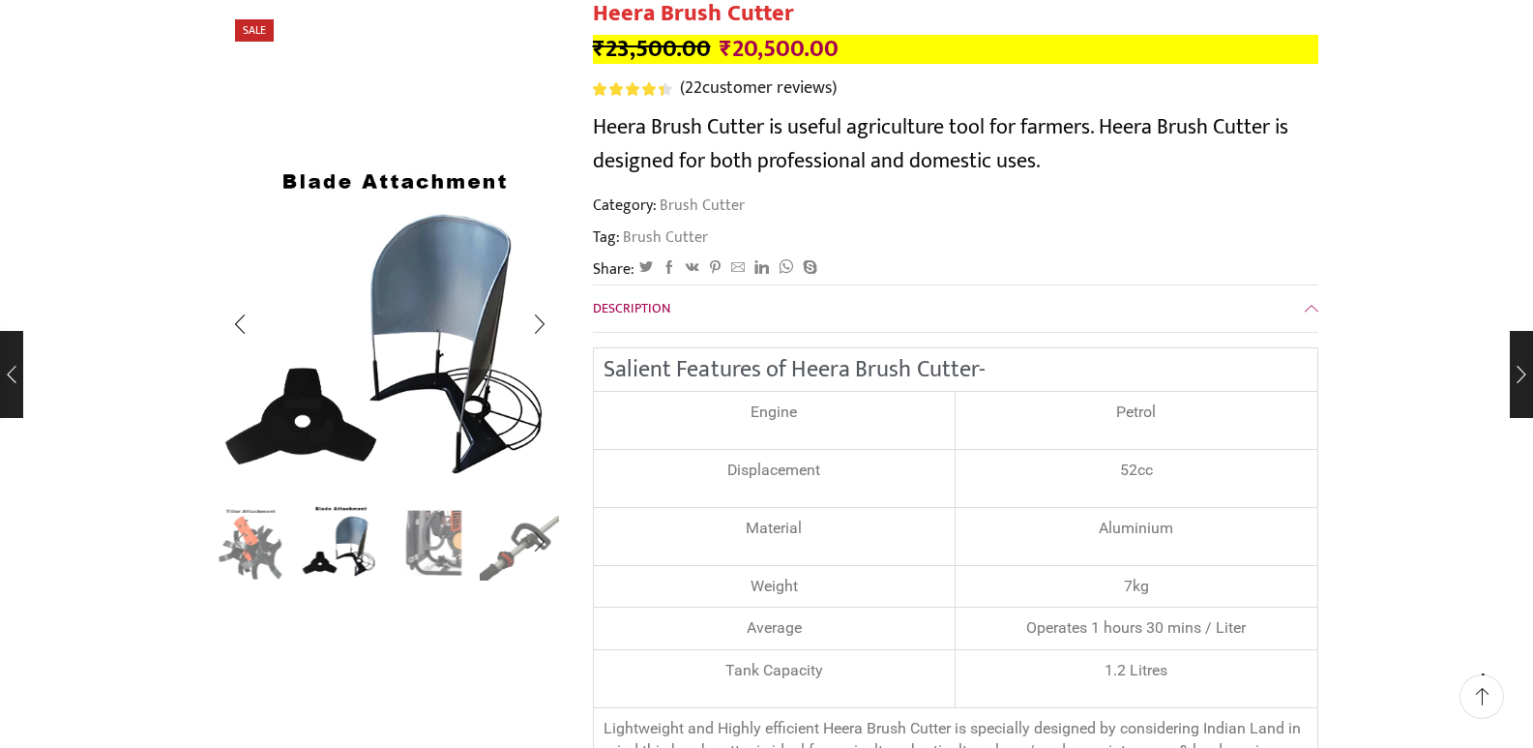
click at [238, 551] on div "Previous slide" at bounding box center [240, 543] width 48 height 48
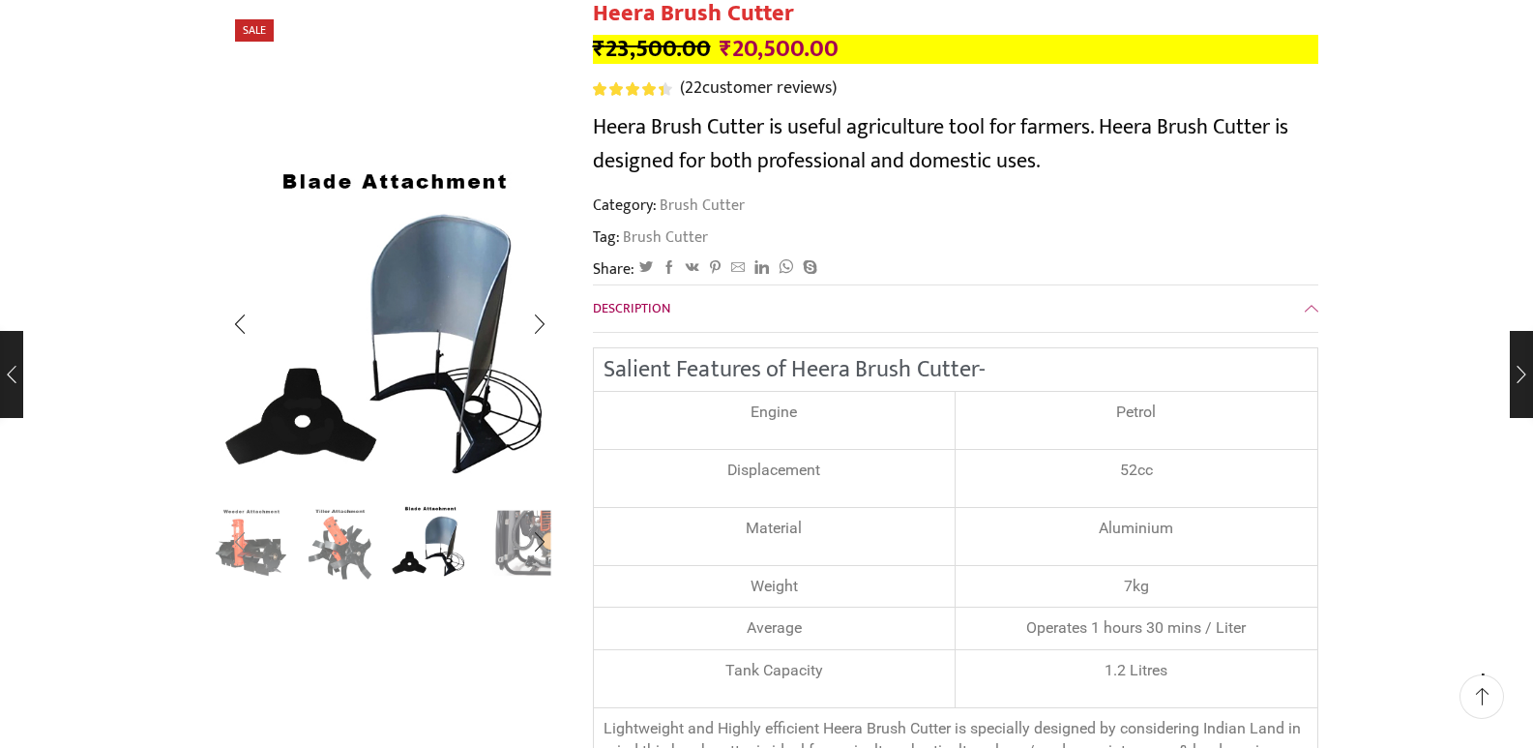
click at [238, 541] on div "Previous slide" at bounding box center [240, 543] width 48 height 48
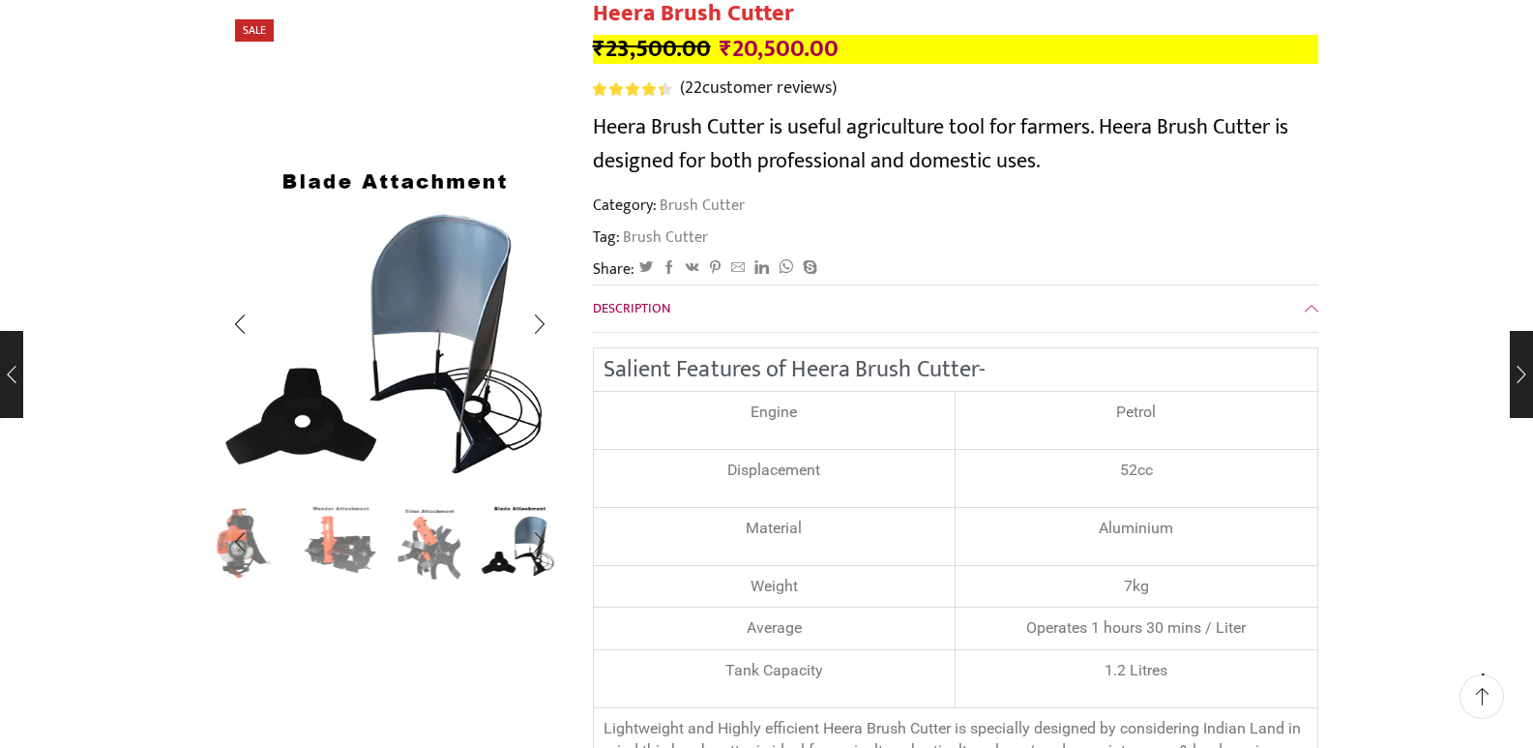
click at [317, 542] on img "3 / 8" at bounding box center [340, 540] width 80 height 80
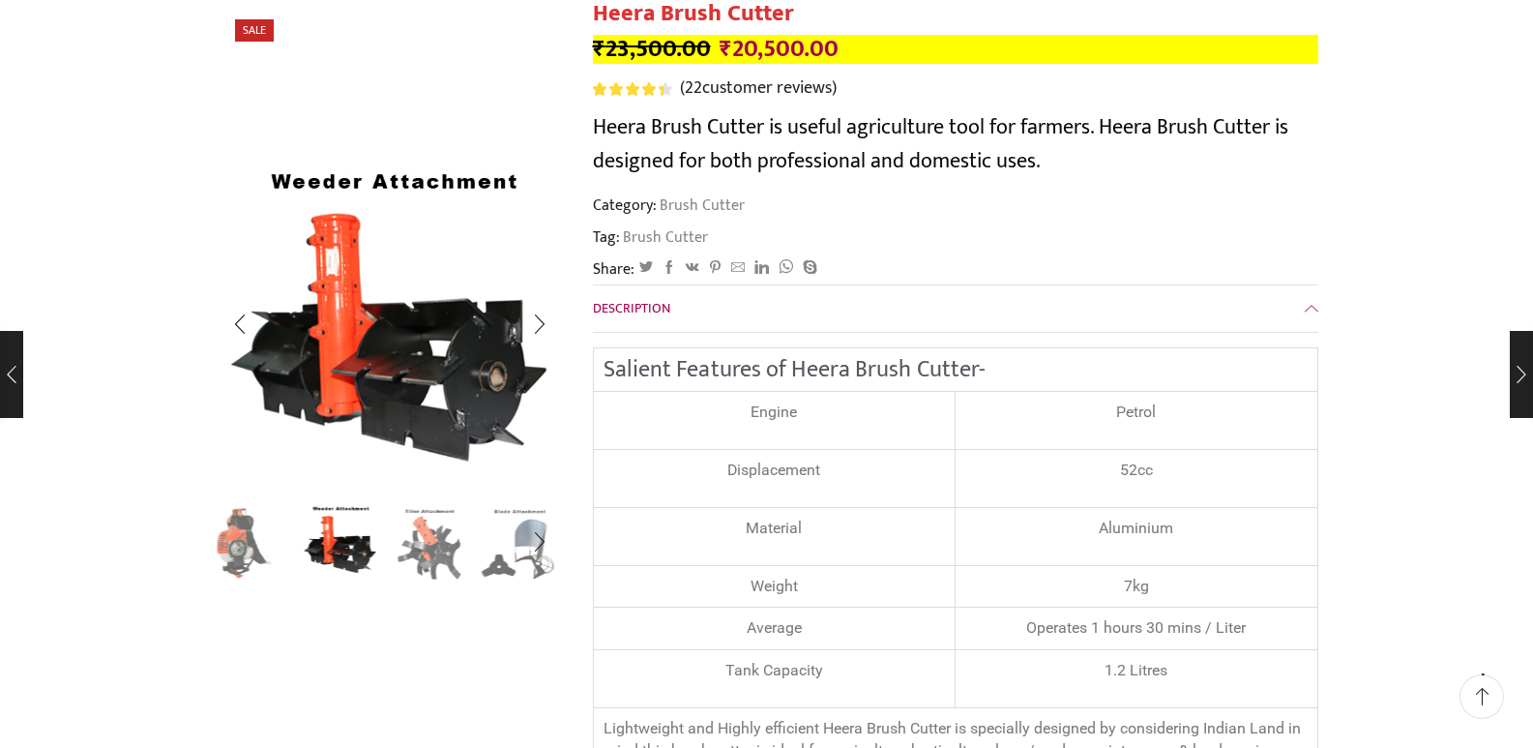
click at [252, 536] on div "Previous slide" at bounding box center [240, 543] width 48 height 48
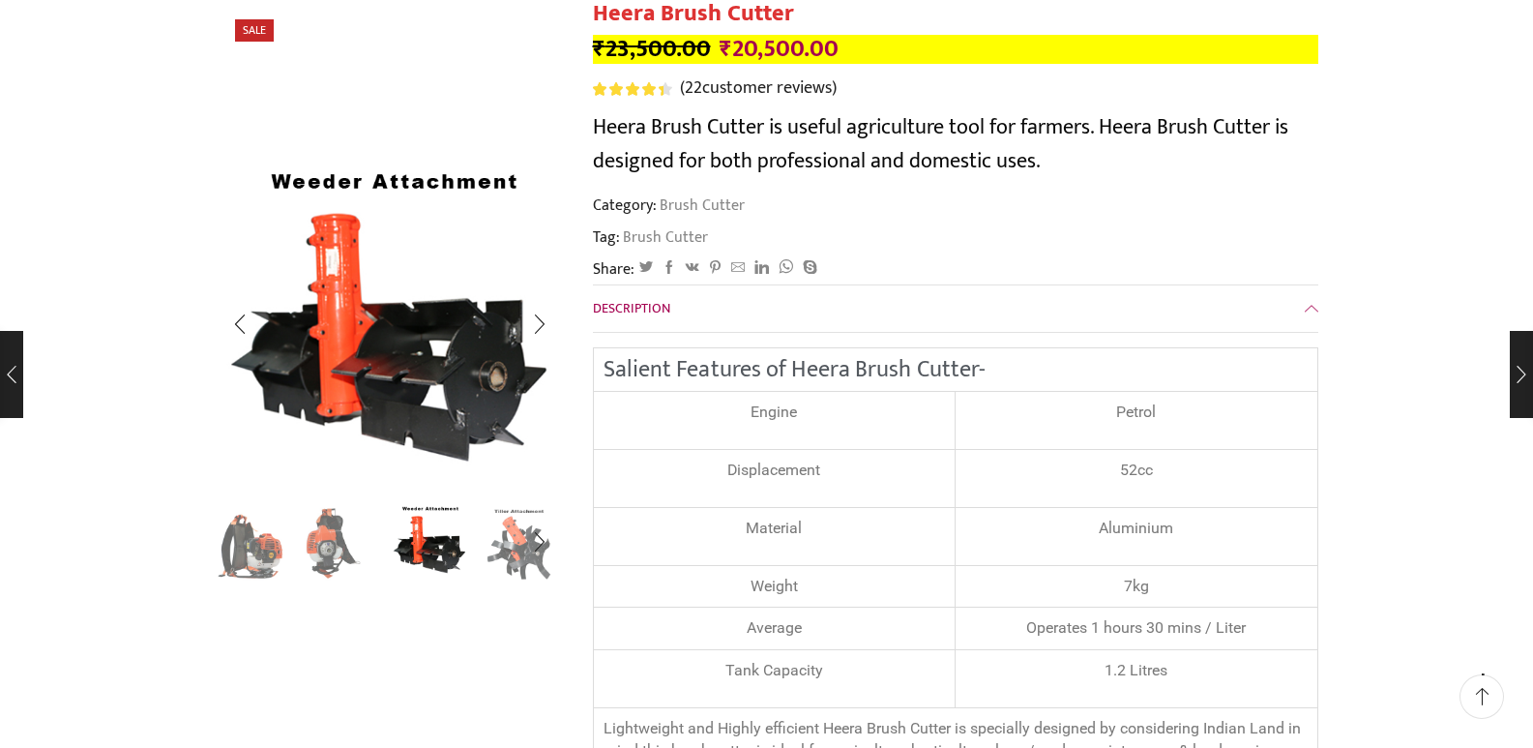
click at [254, 544] on img "1 / 8" at bounding box center [251, 540] width 80 height 80
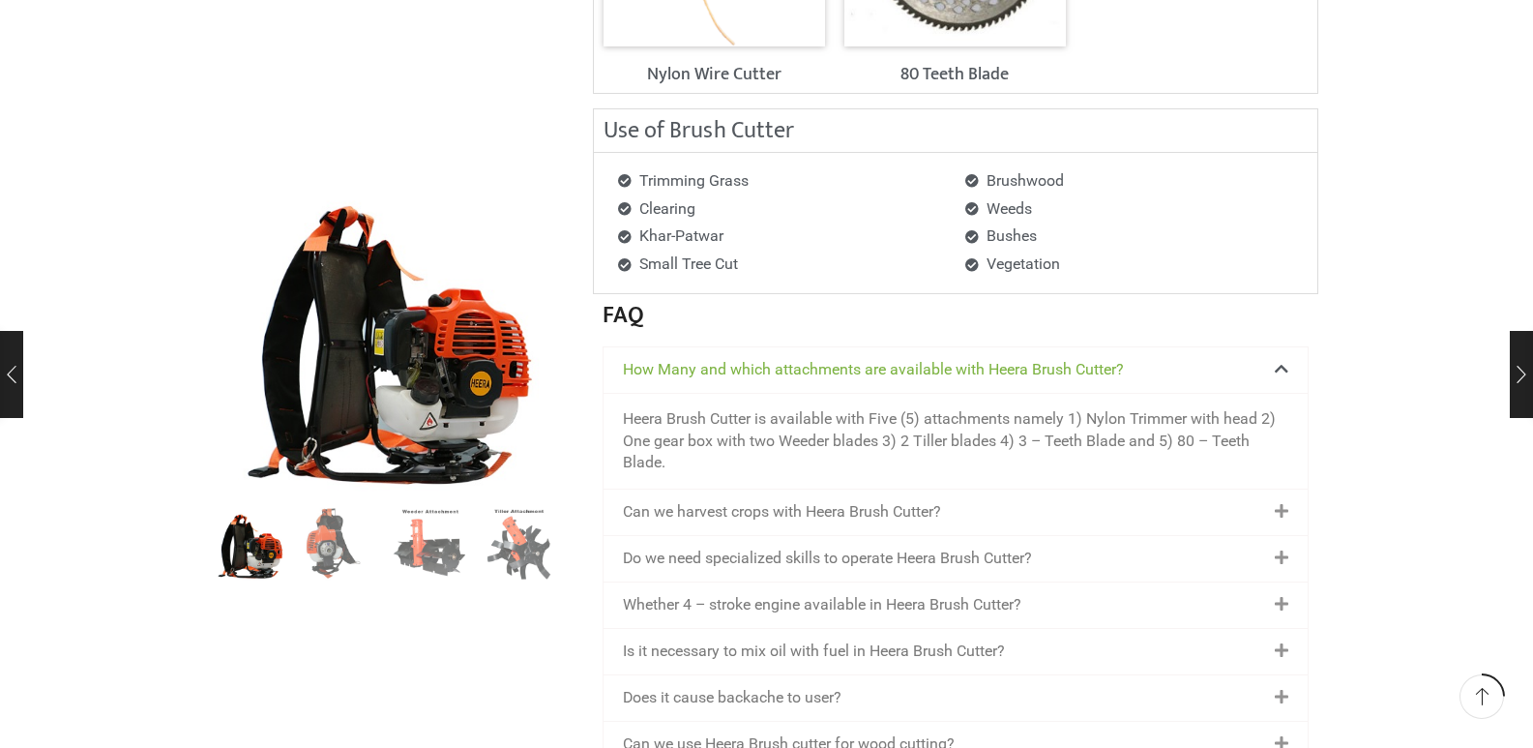
scroll to position [2515, 0]
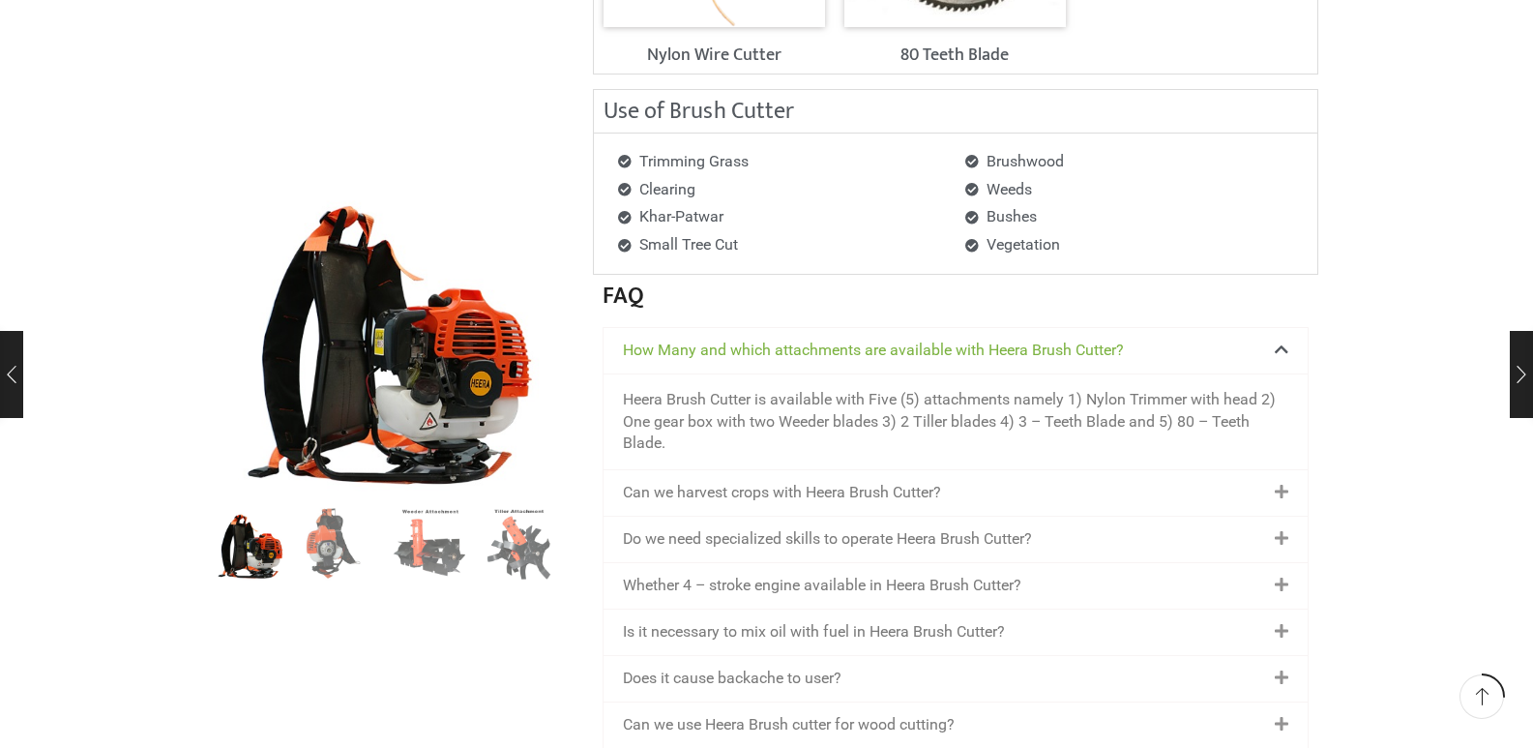
click at [888, 494] on link "Can we harvest crops with Heera Brush Cutter?" at bounding box center [782, 492] width 318 height 18
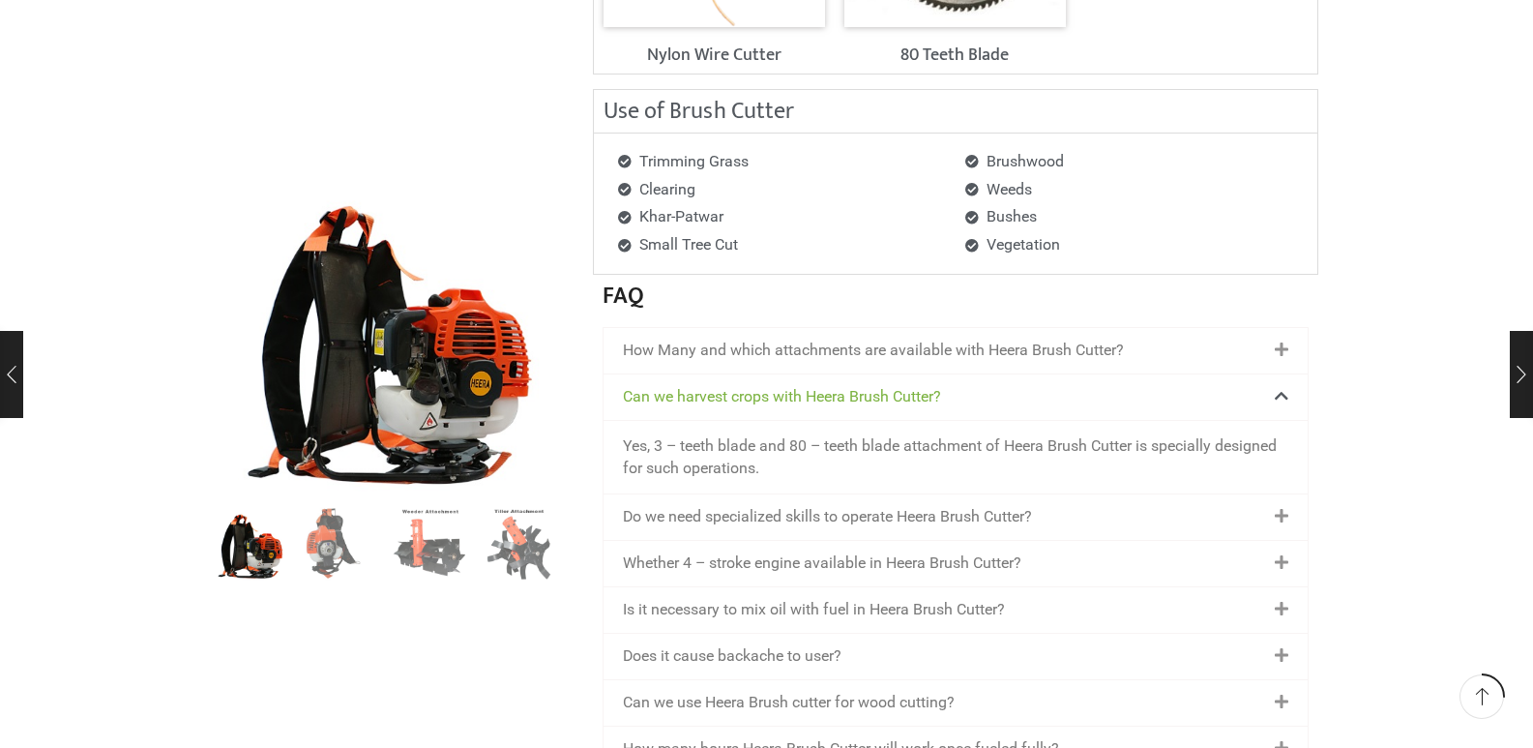
click at [881, 515] on link "Do we need specialized skills to operate Heera Brush Cutter?" at bounding box center [827, 516] width 409 height 18
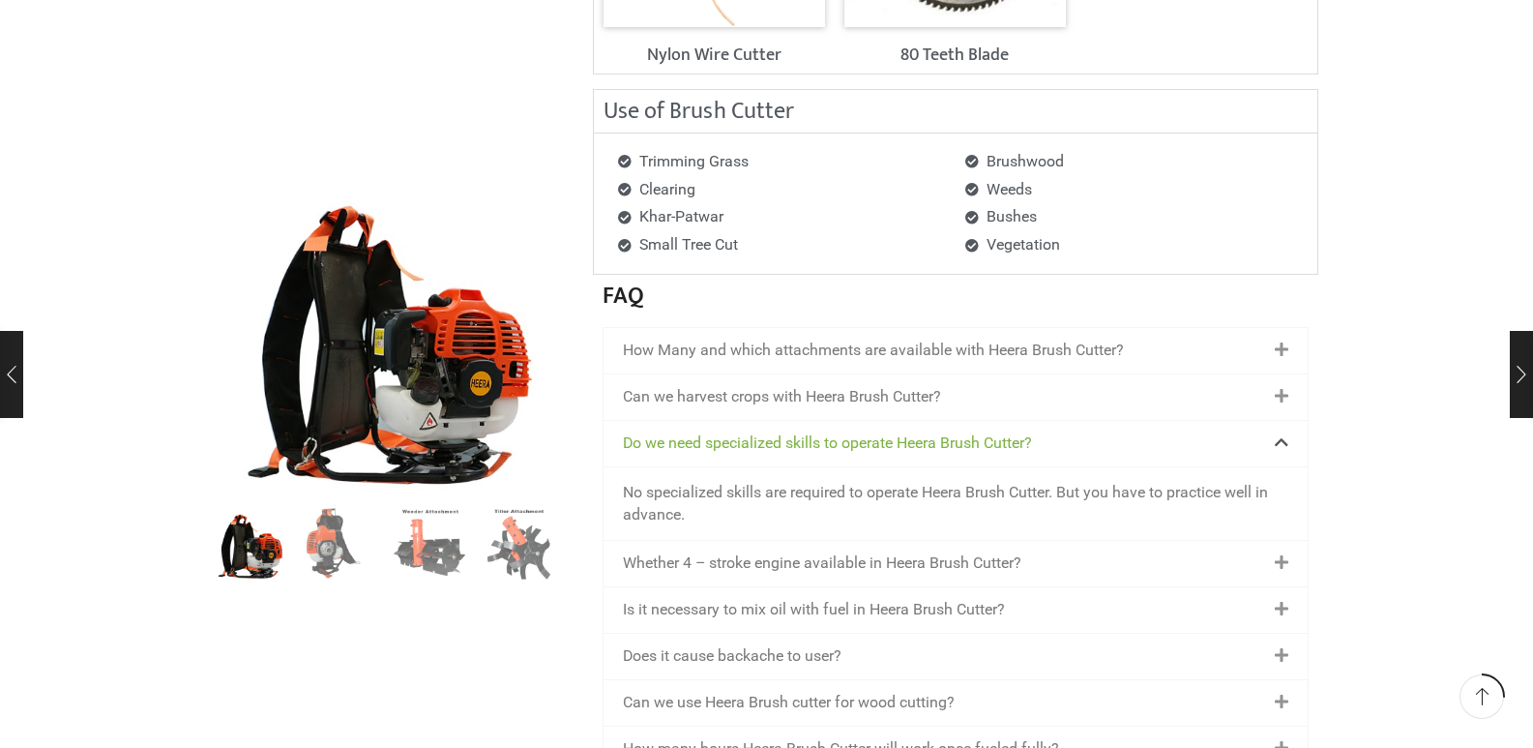
click at [965, 566] on link "Whether 4 – stroke engine available in Heera Brush Cutter?" at bounding box center [822, 562] width 399 height 18
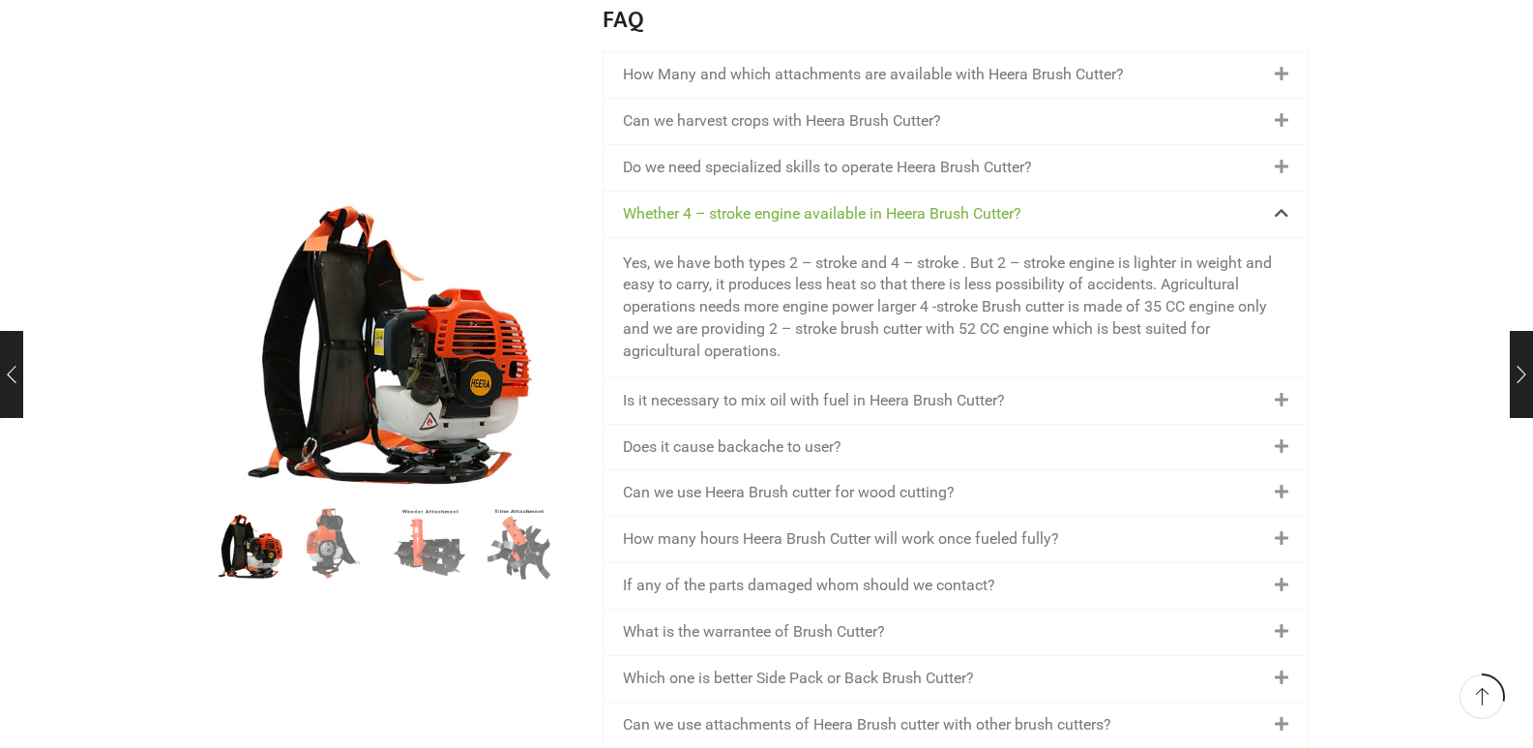
scroll to position [2805, 0]
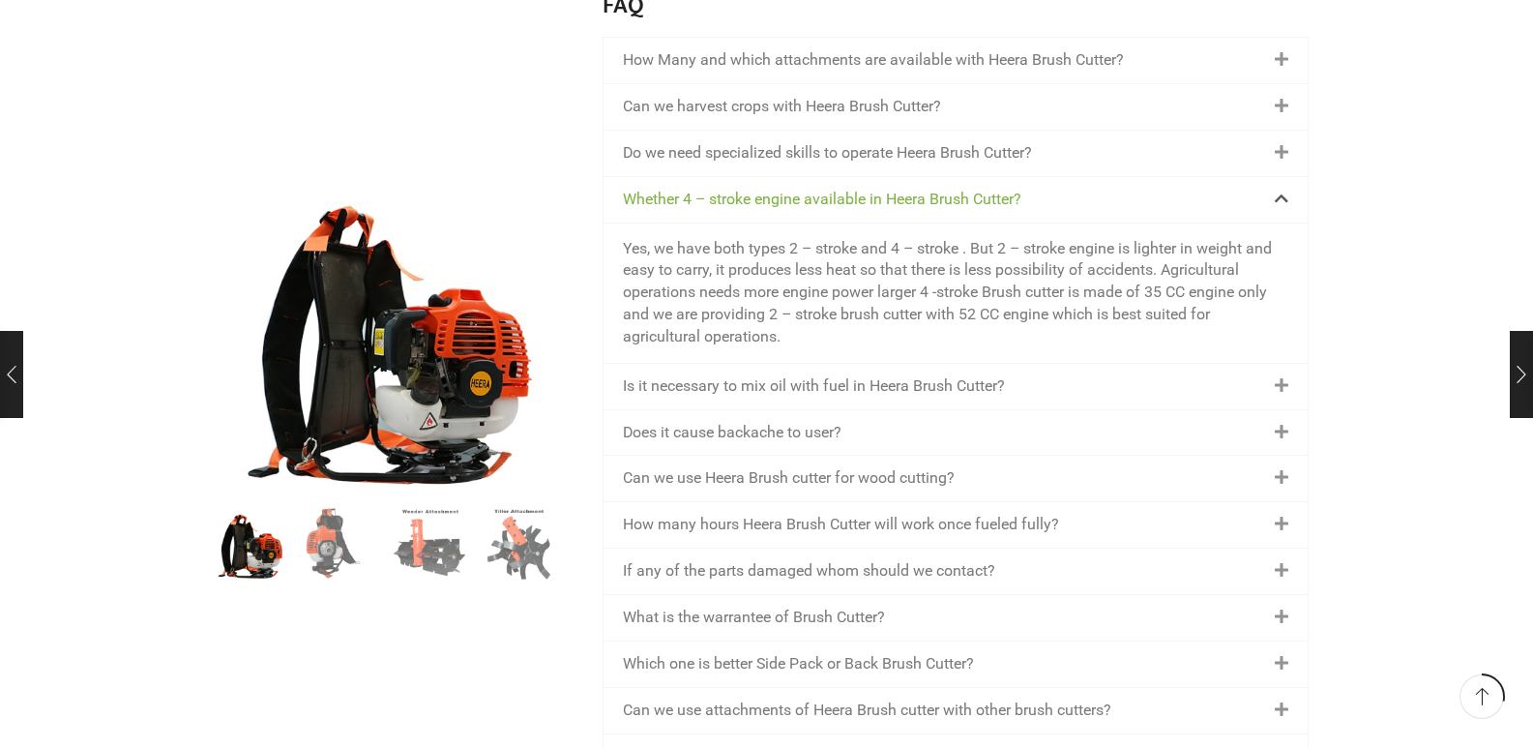
click at [981, 390] on link "Is it necessary to mix oil with fuel in Heera Brush Cutter?" at bounding box center [814, 385] width 382 height 18
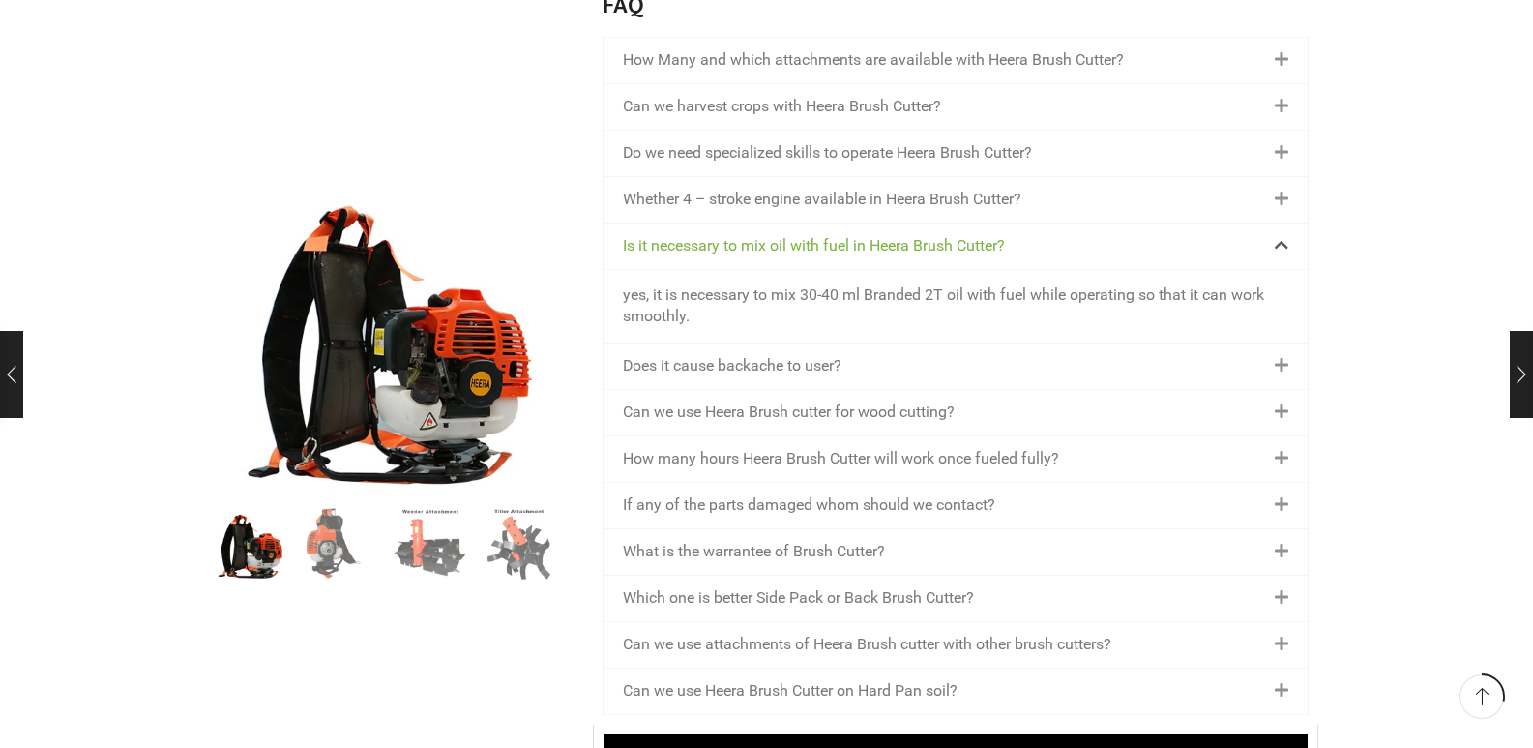
click at [821, 372] on link "Does it cause backache to user?" at bounding box center [732, 365] width 219 height 18
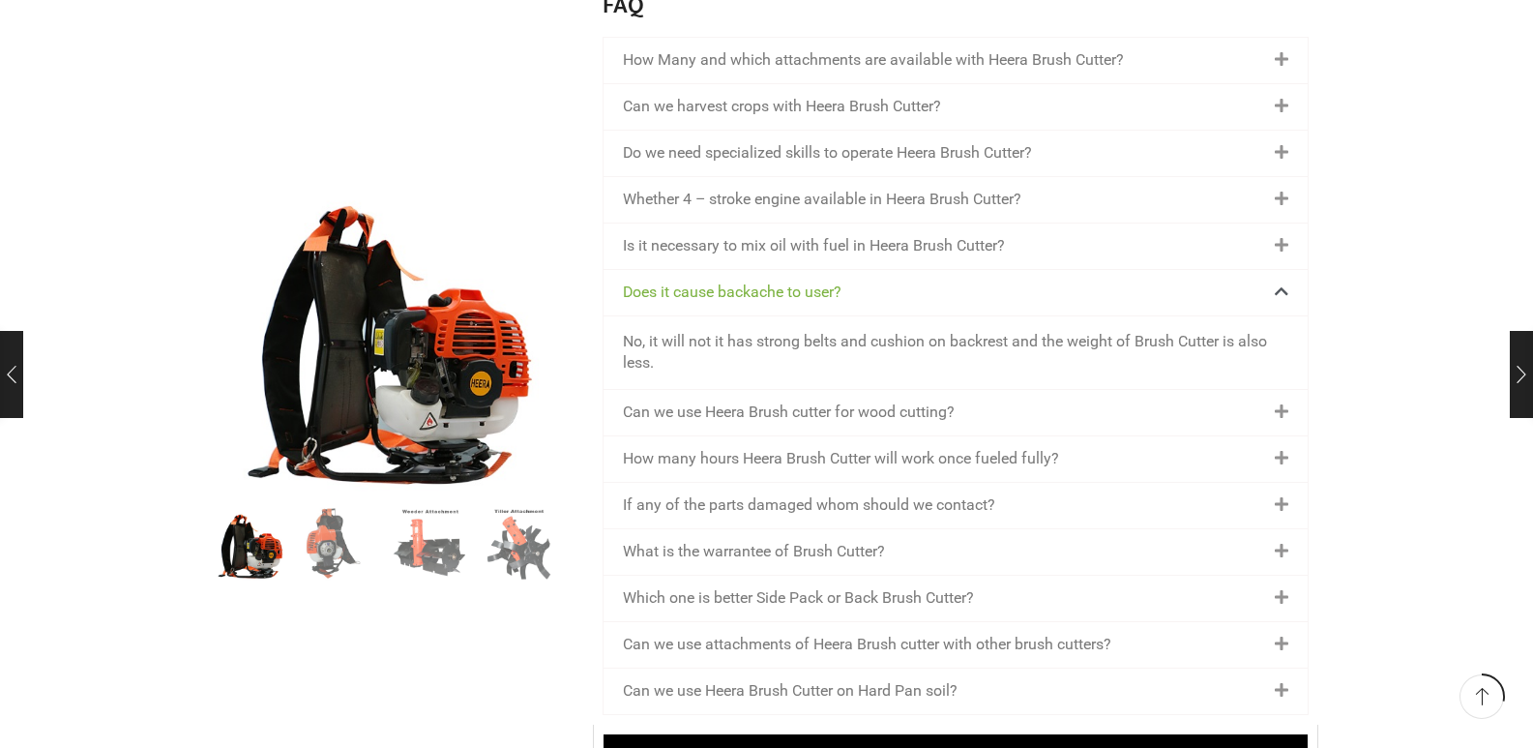
click at [824, 417] on link "Can we use Heera Brush cutter for wood cutting?" at bounding box center [789, 411] width 332 height 18
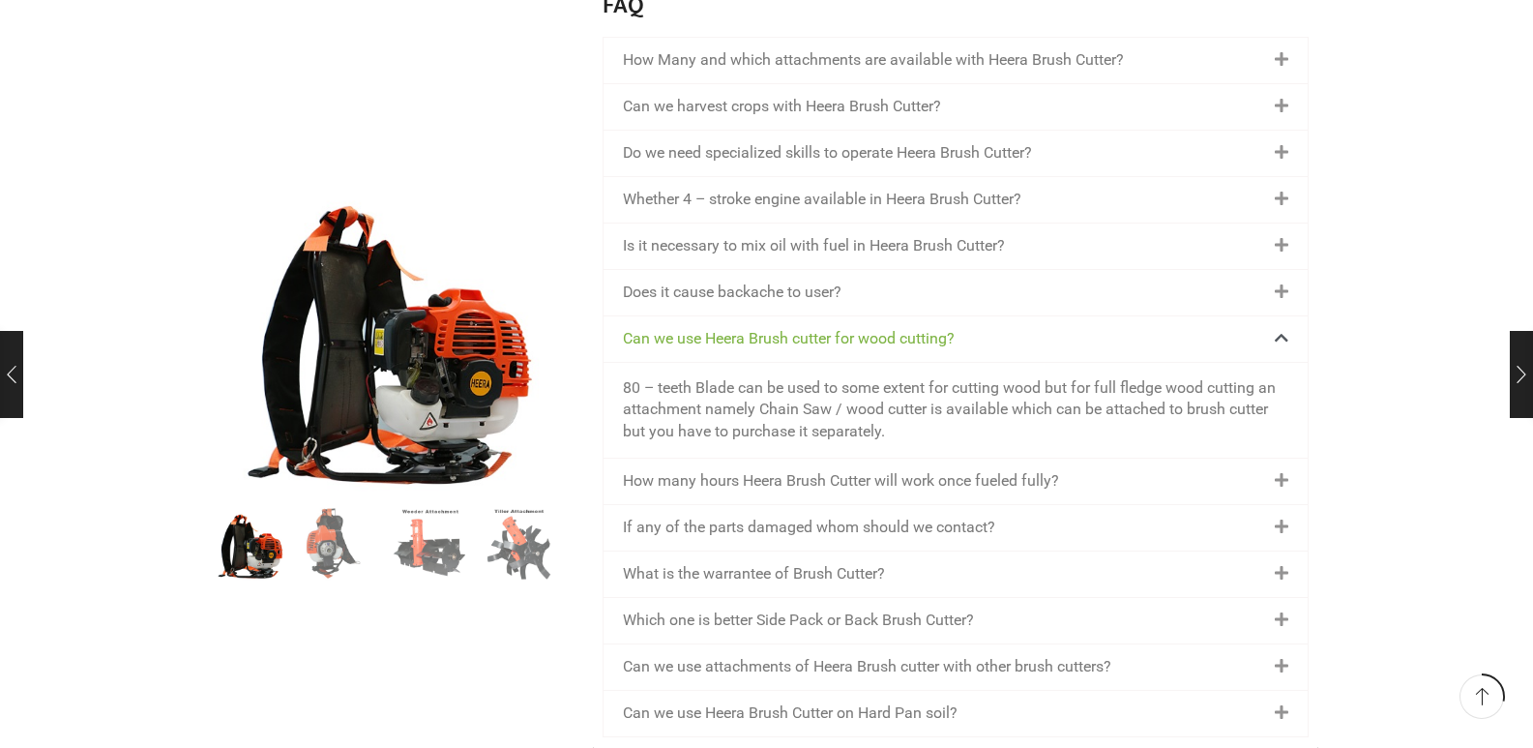
click at [817, 530] on link "If any of the parts damaged whom should we contact?" at bounding box center [809, 527] width 372 height 18
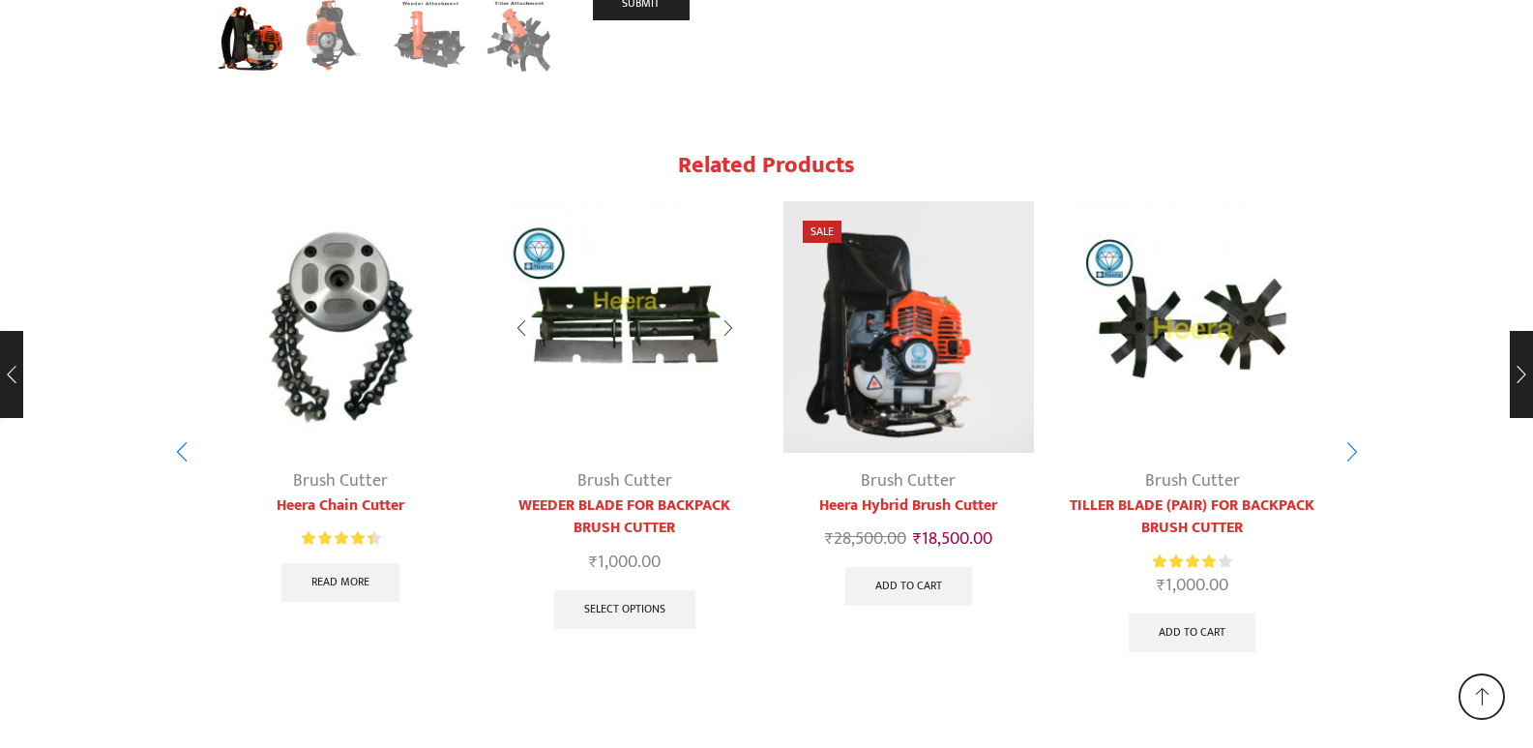
scroll to position [9868, 0]
click at [1354, 453] on div "Next slide" at bounding box center [1352, 451] width 48 height 48
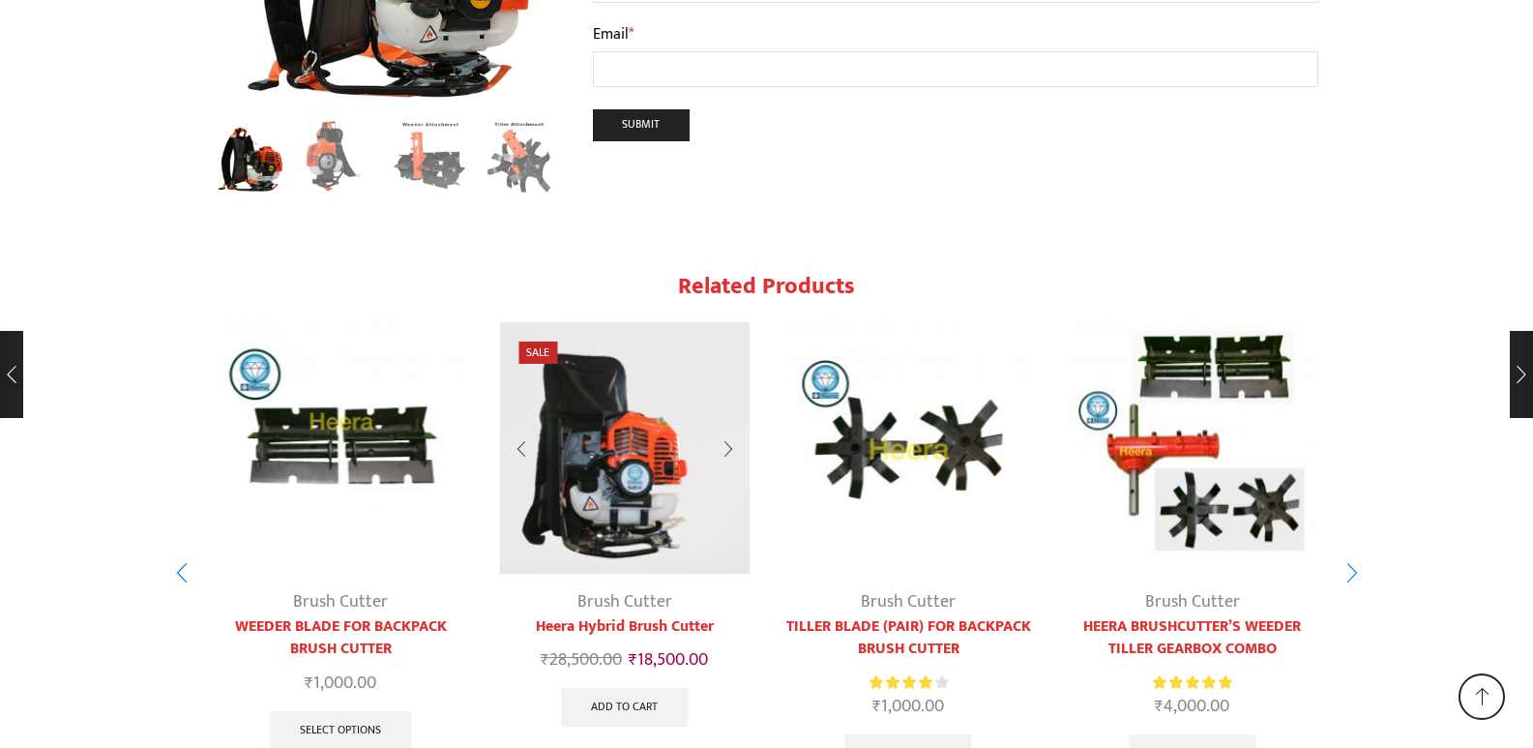
scroll to position [9914, 0]
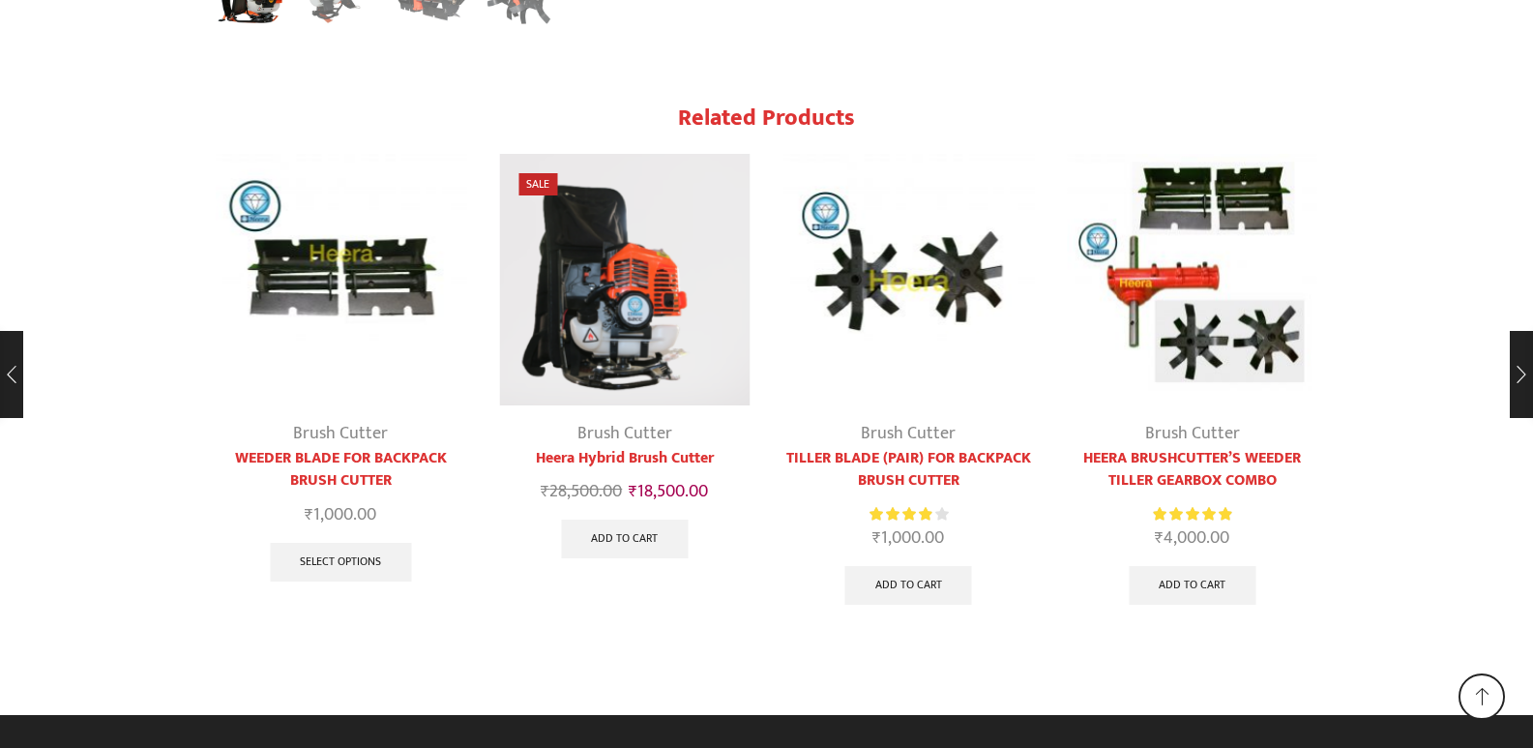
click at [1516, 371] on div "Heera Chain Cutter" at bounding box center [1391, 374] width 284 height 87
click at [185, 405] on div "Previous slide" at bounding box center [182, 404] width 48 height 48
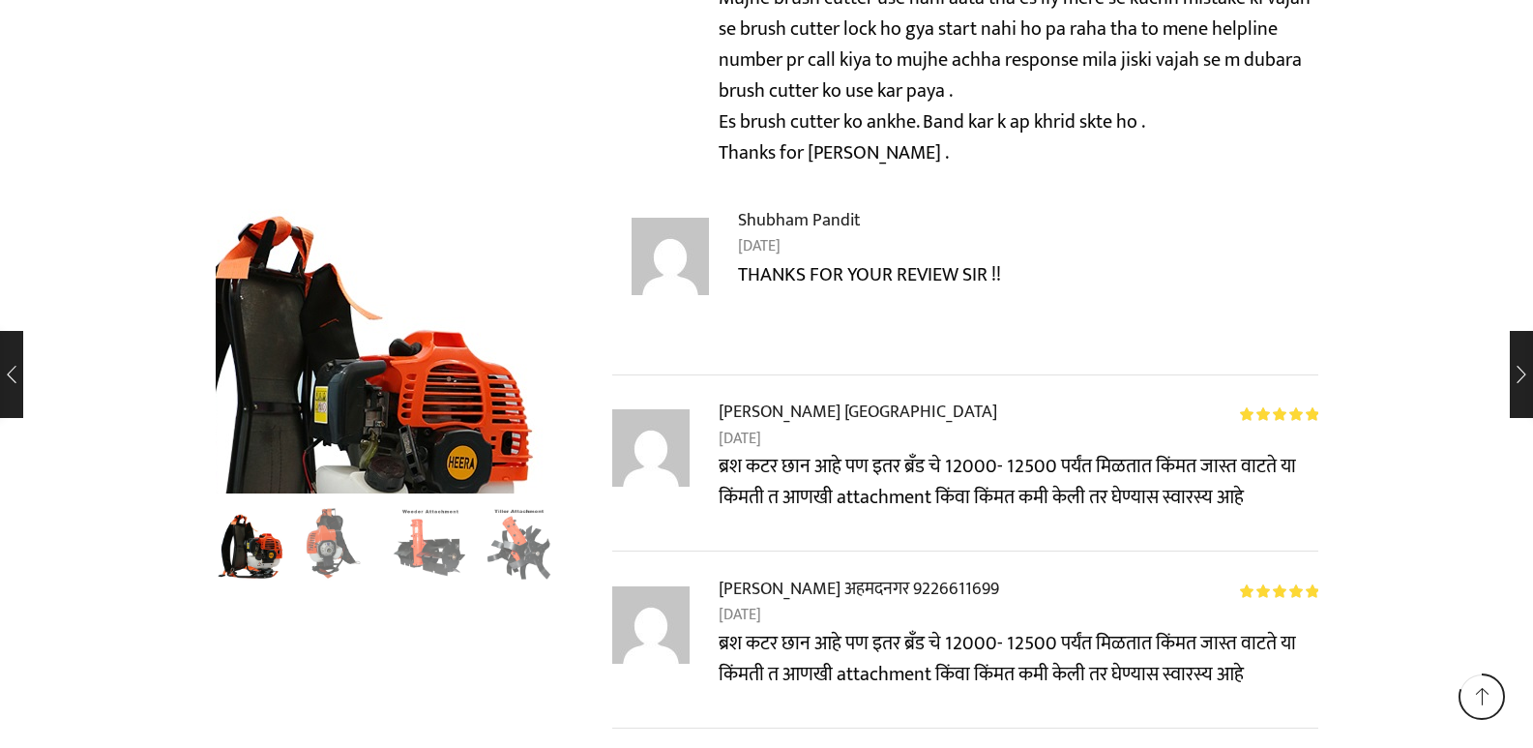
scroll to position [7882, 0]
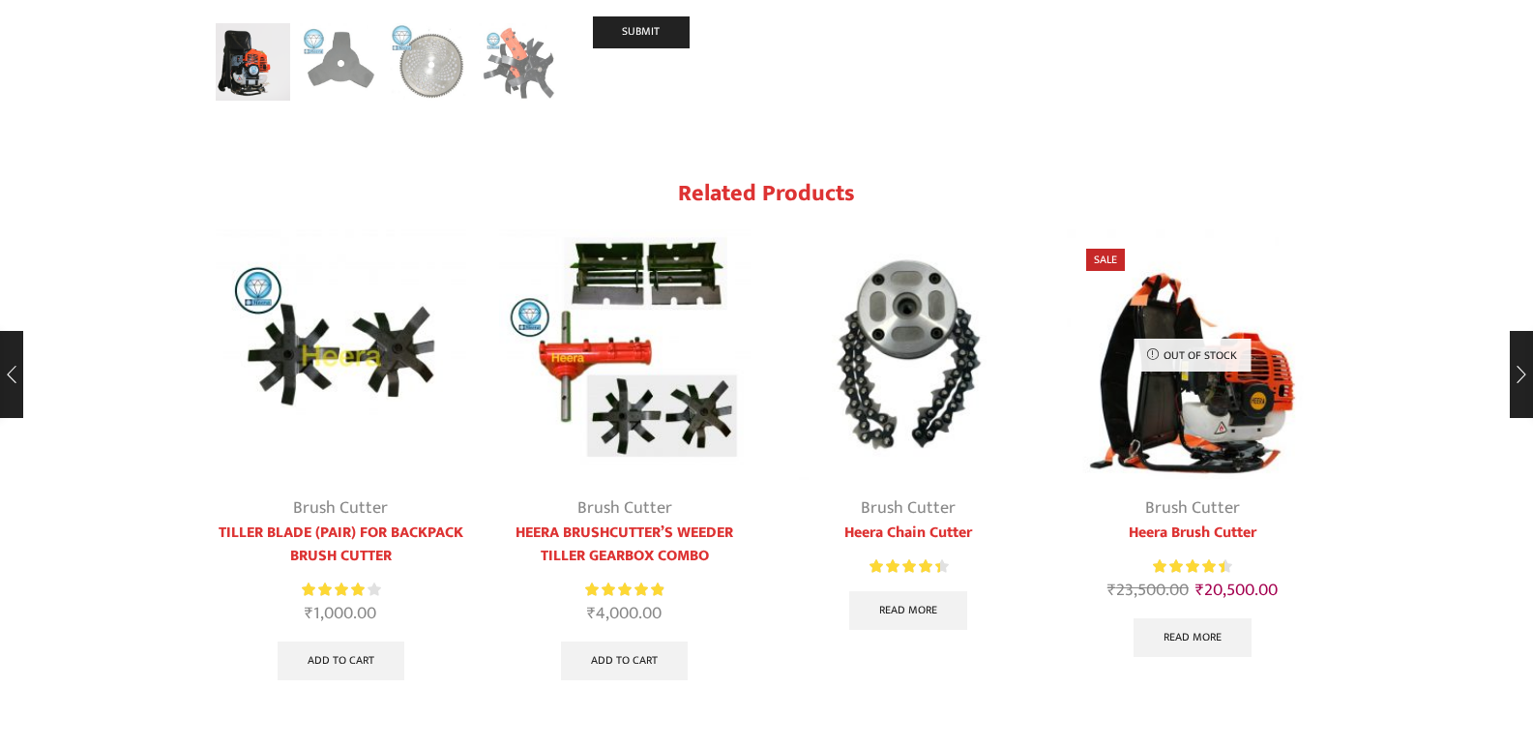
scroll to position [2419, 0]
click at [1356, 431] on div "Next slide" at bounding box center [1352, 455] width 48 height 48
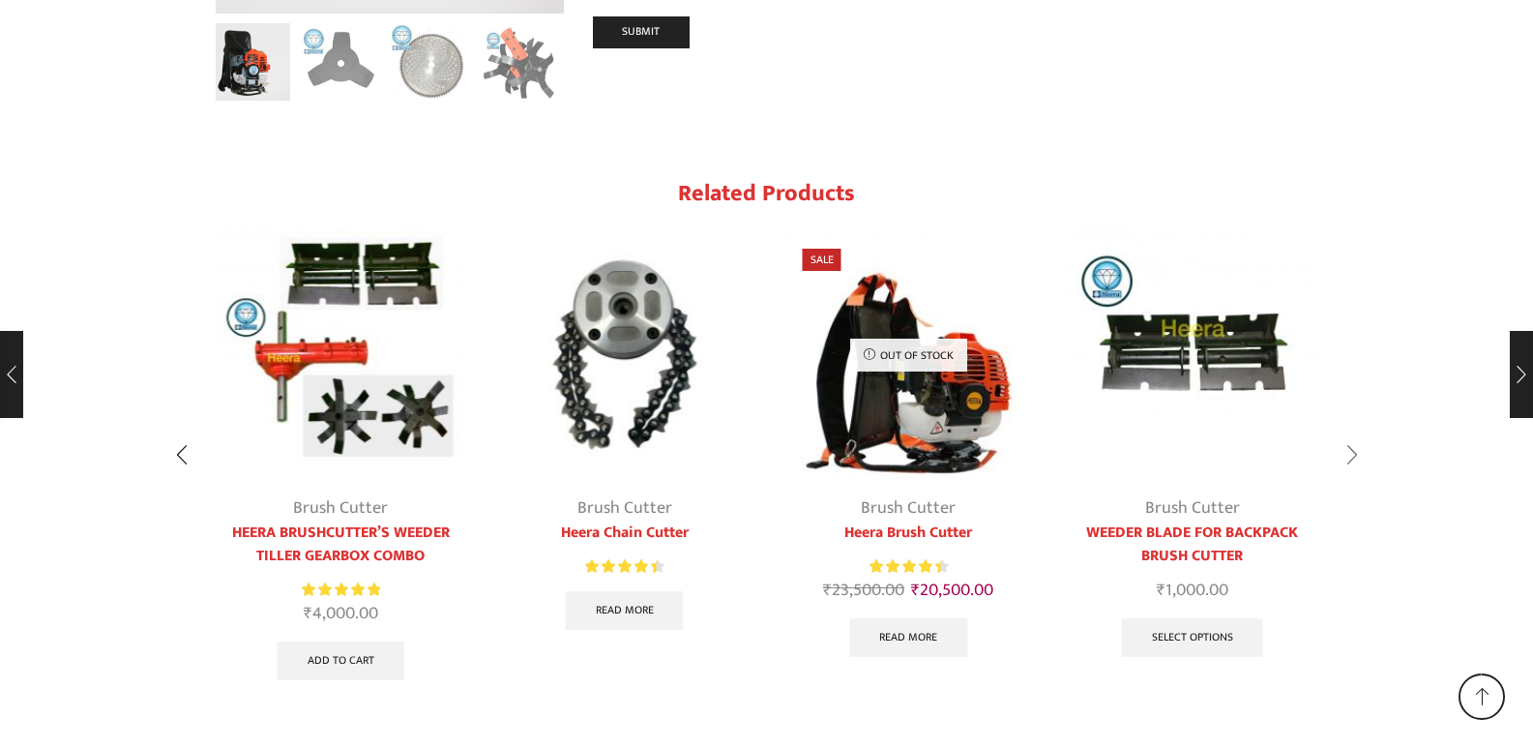
click at [1355, 431] on div "Next slide" at bounding box center [1352, 455] width 48 height 48
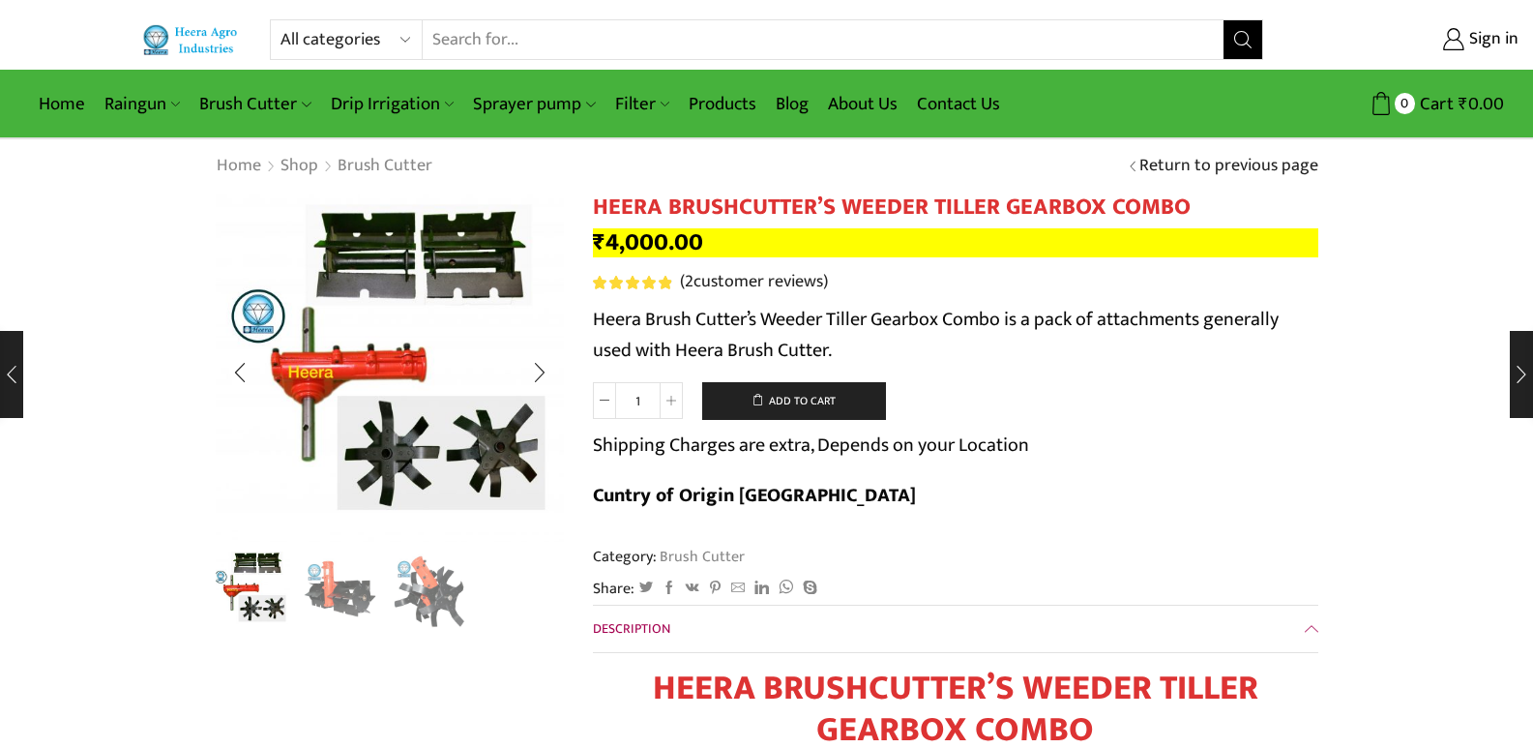
click at [334, 598] on img "2 / 3" at bounding box center [340, 589] width 80 height 80
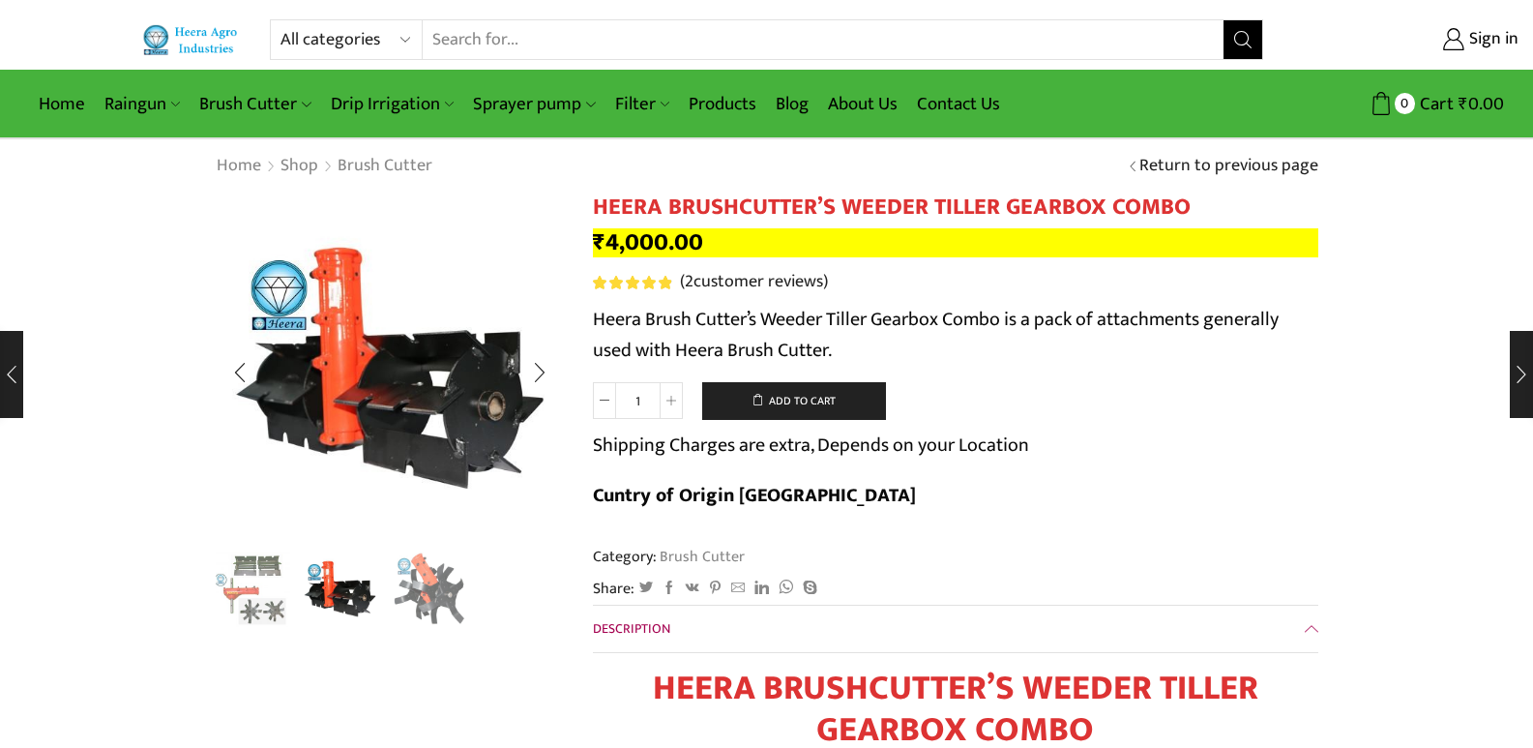
click at [395, 593] on img "3 / 3" at bounding box center [430, 589] width 80 height 80
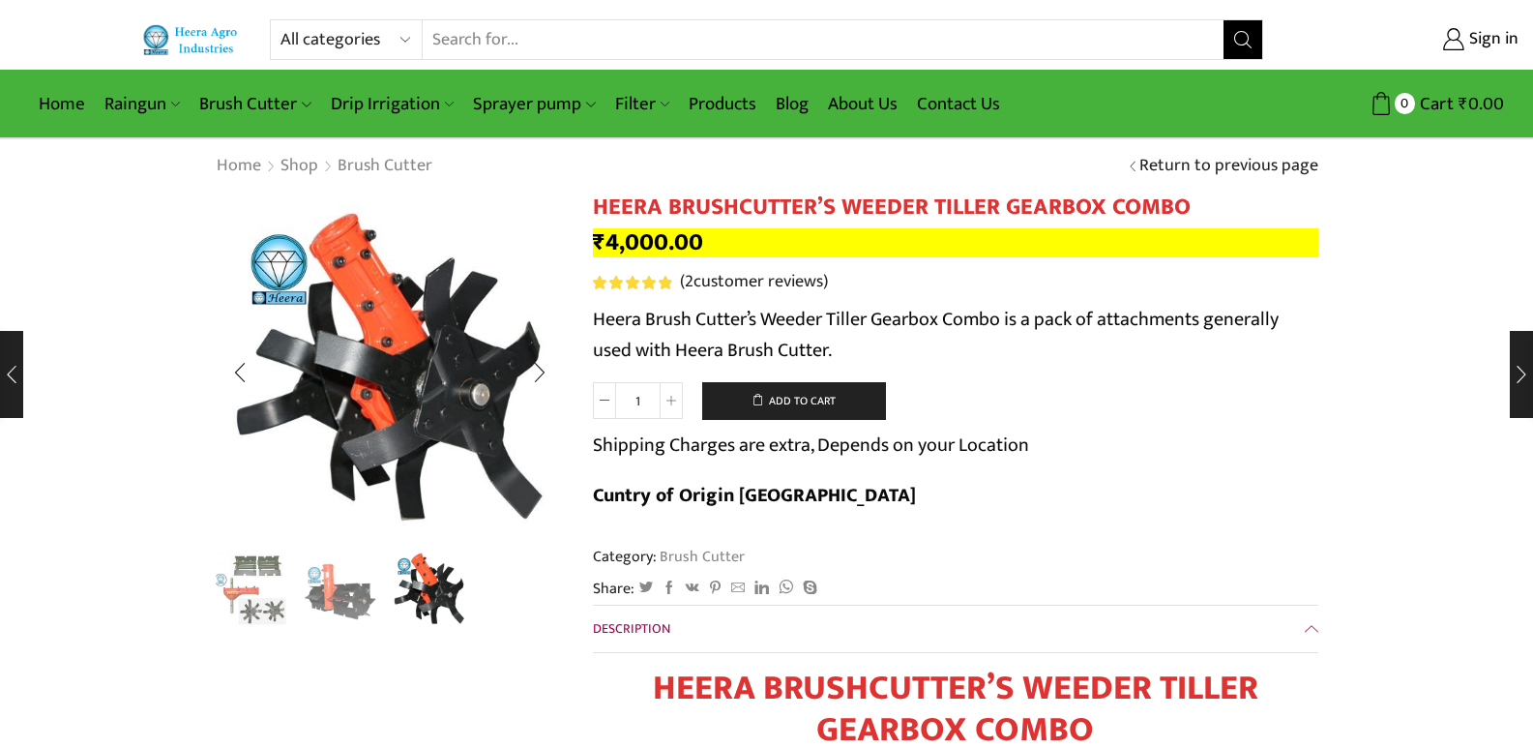
click at [430, 603] on img "3 / 3" at bounding box center [430, 589] width 80 height 80
click at [326, 595] on img "2 / 3" at bounding box center [340, 589] width 80 height 80
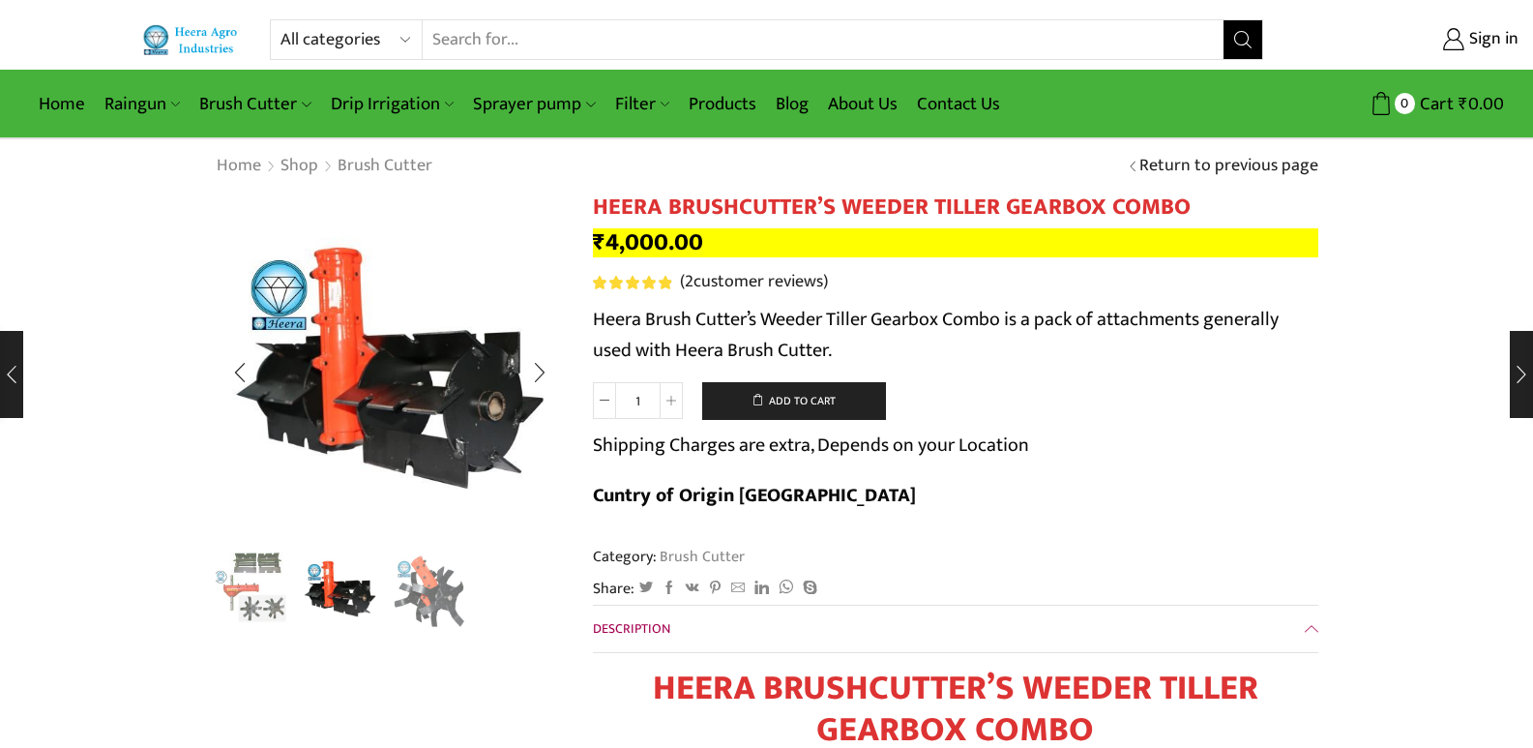
click at [249, 603] on img "1 / 3" at bounding box center [251, 589] width 80 height 80
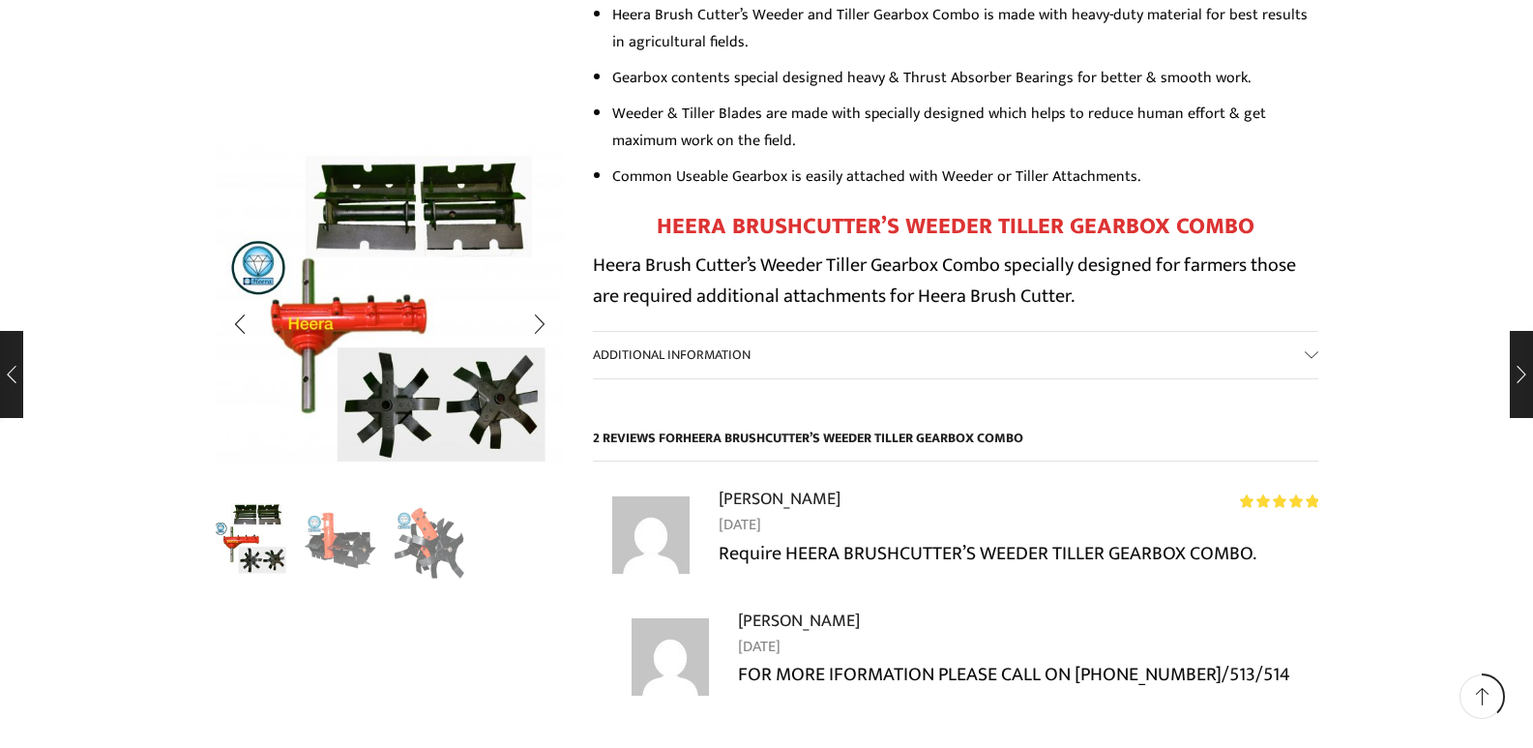
scroll to position [1451, 0]
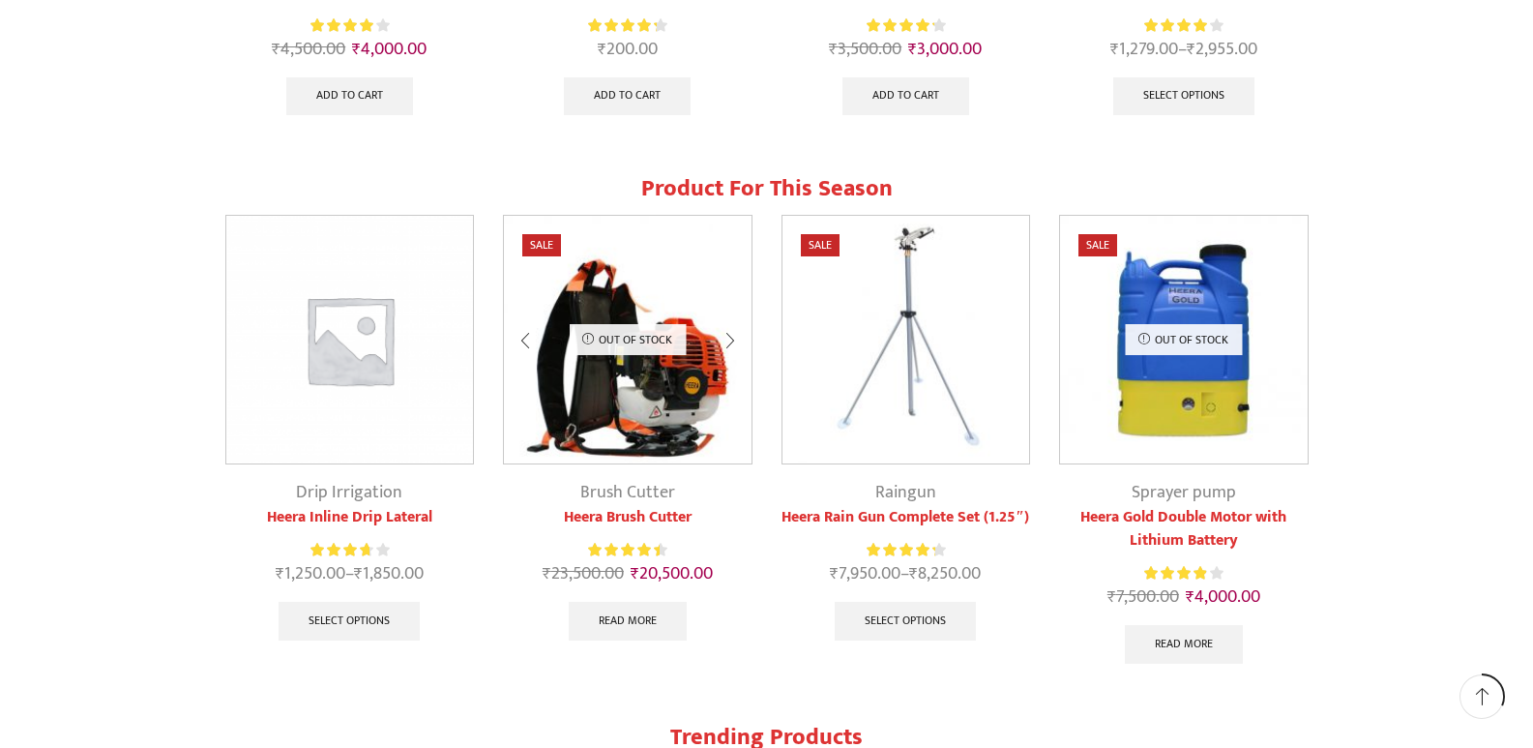
scroll to position [1351, 0]
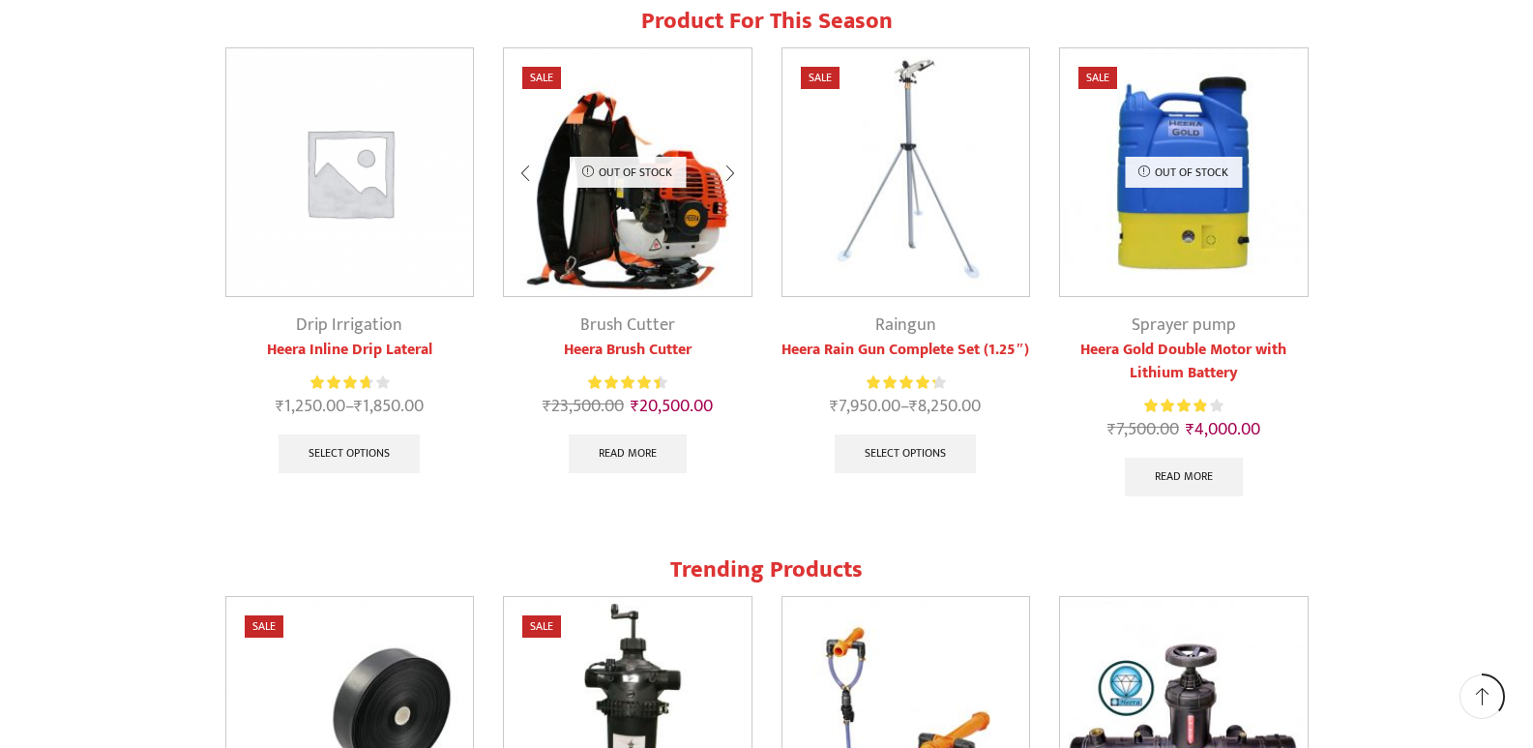
click at [668, 334] on link "Brush Cutter" at bounding box center [627, 325] width 95 height 29
